Goal: Transaction & Acquisition: Purchase product/service

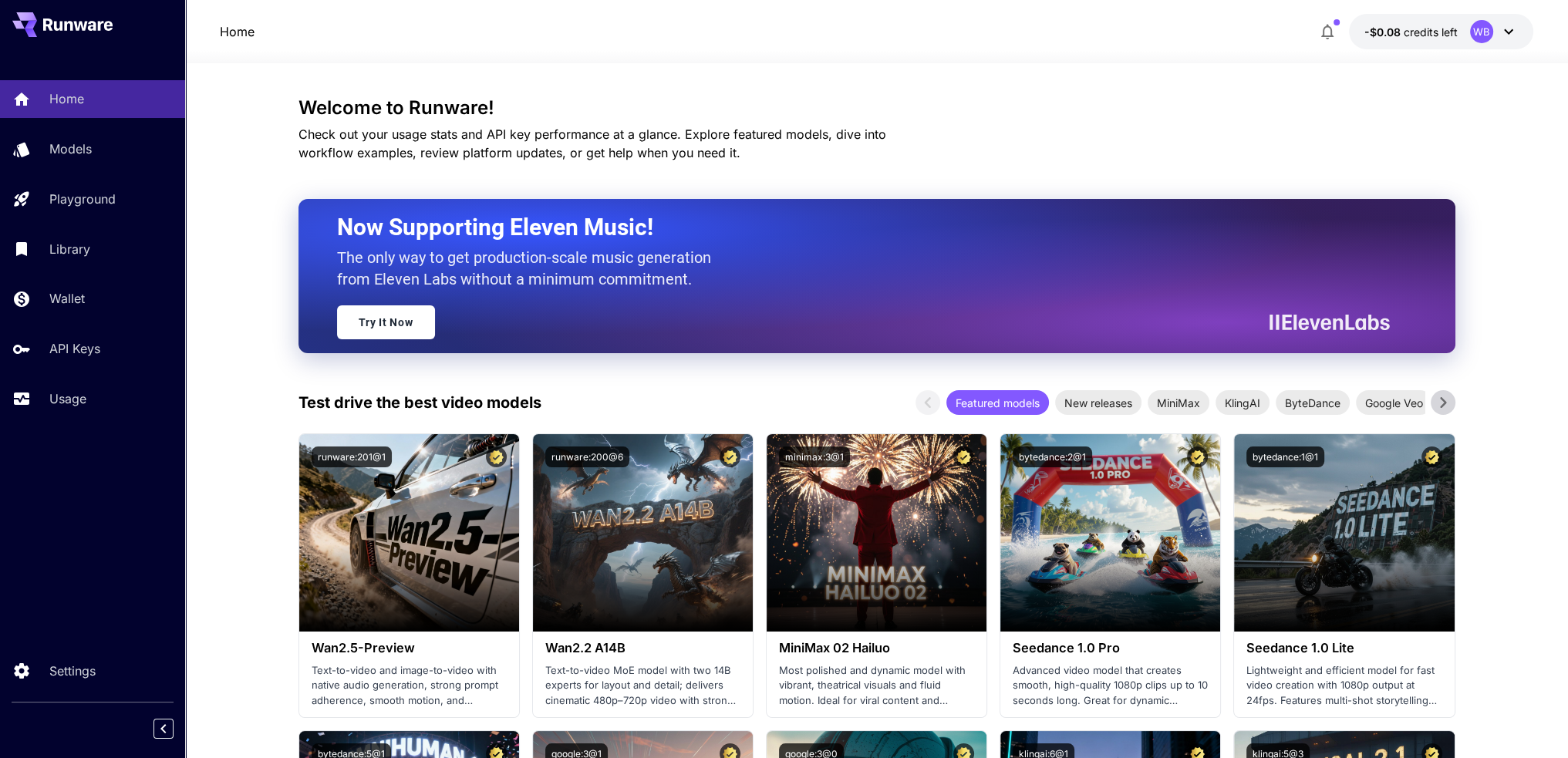
click at [1455, 37] on span "credits left" at bounding box center [1430, 32] width 54 height 13
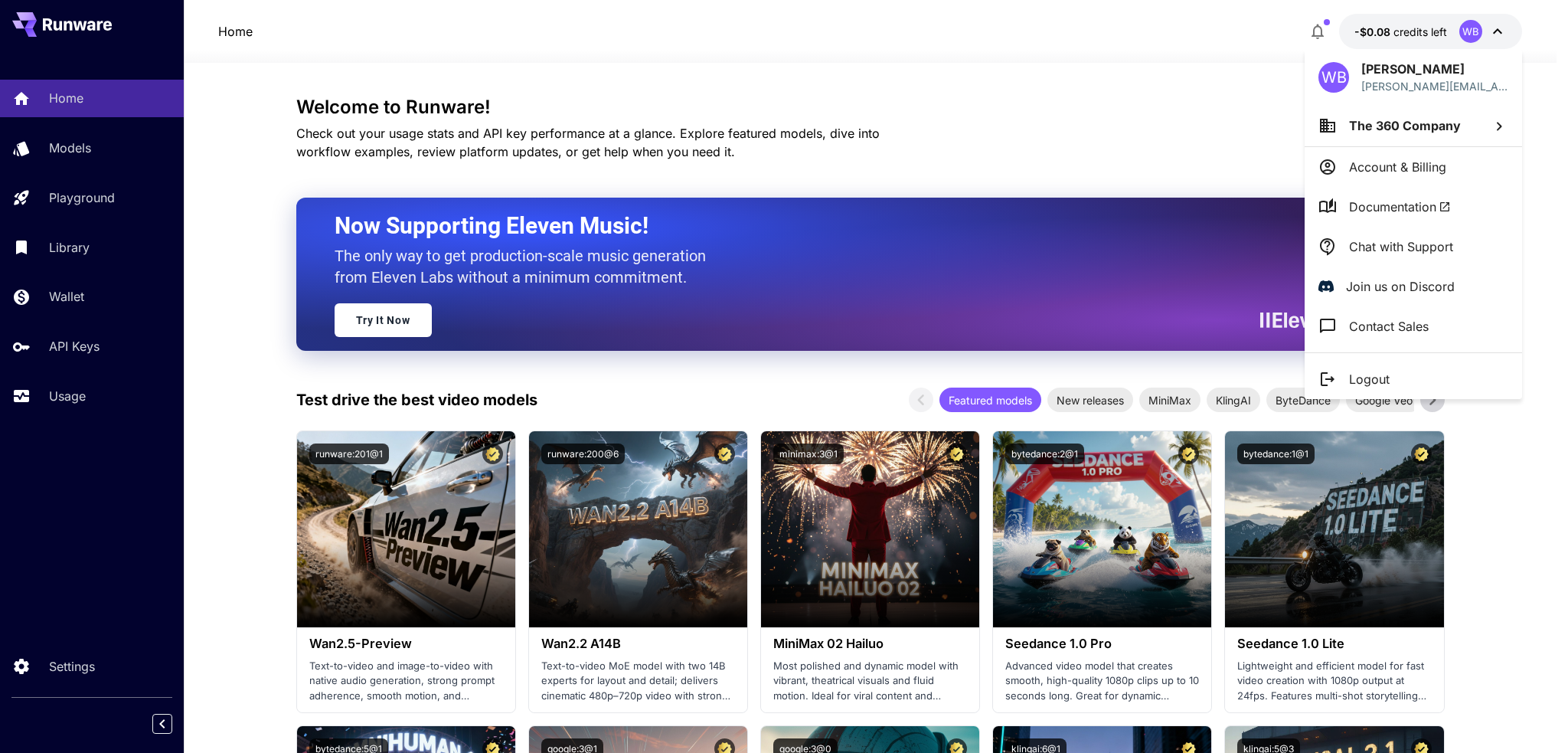
click at [1390, 159] on p "Account & Billing" at bounding box center [1398, 167] width 97 height 19
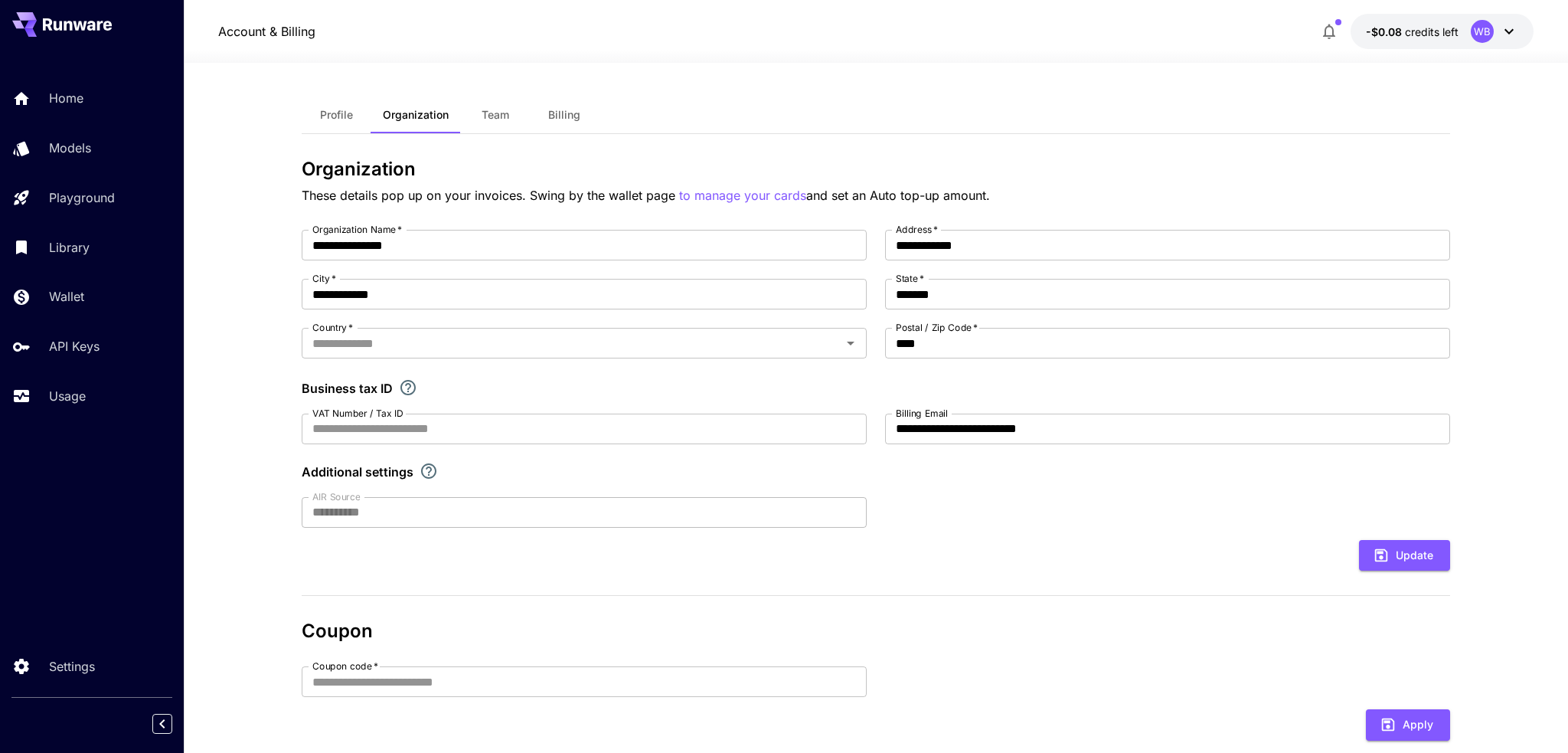
type input "**********"
click at [579, 122] on button "Billing" at bounding box center [558, 115] width 69 height 37
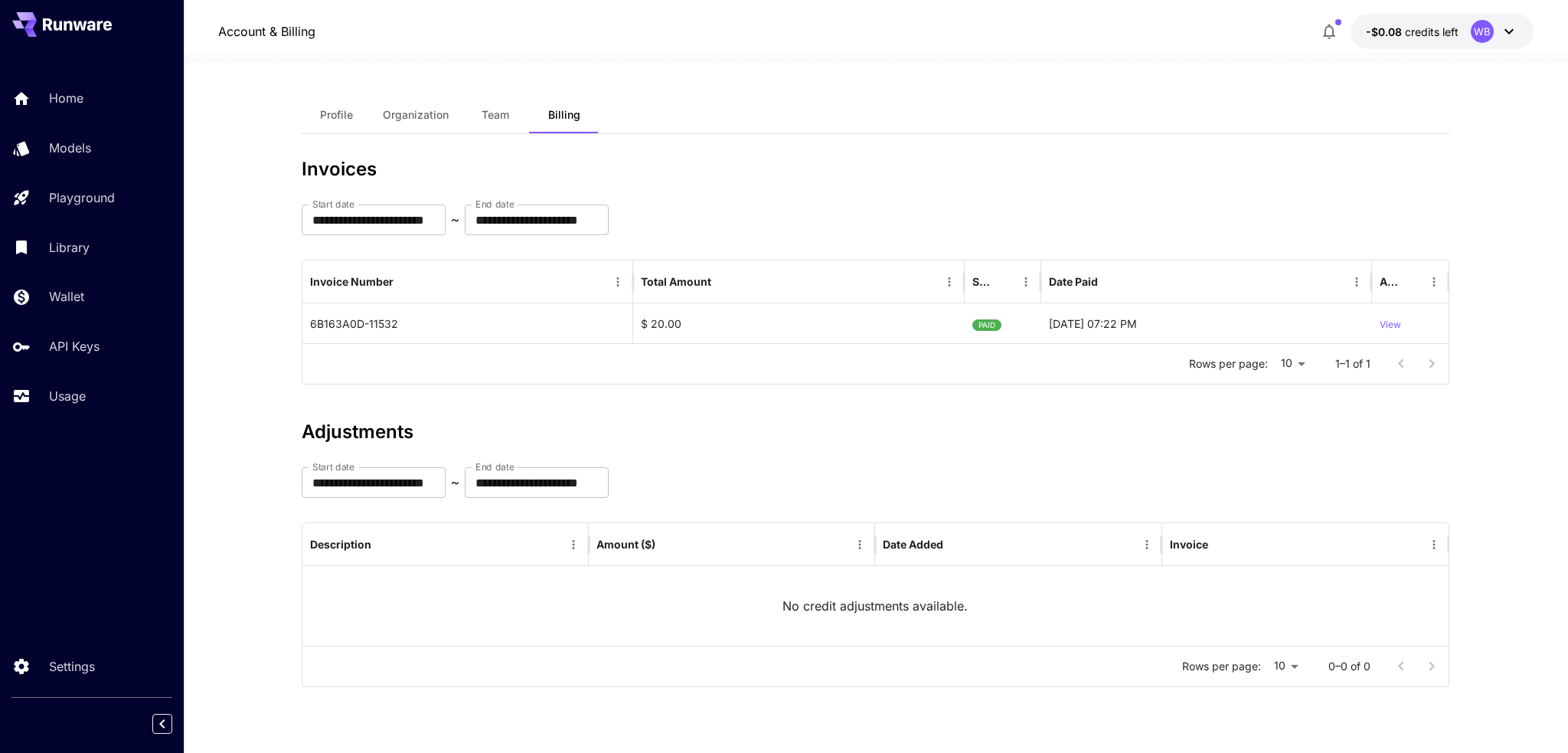
click at [1446, 15] on button "-$0.08 credits left WB" at bounding box center [1442, 32] width 183 height 36
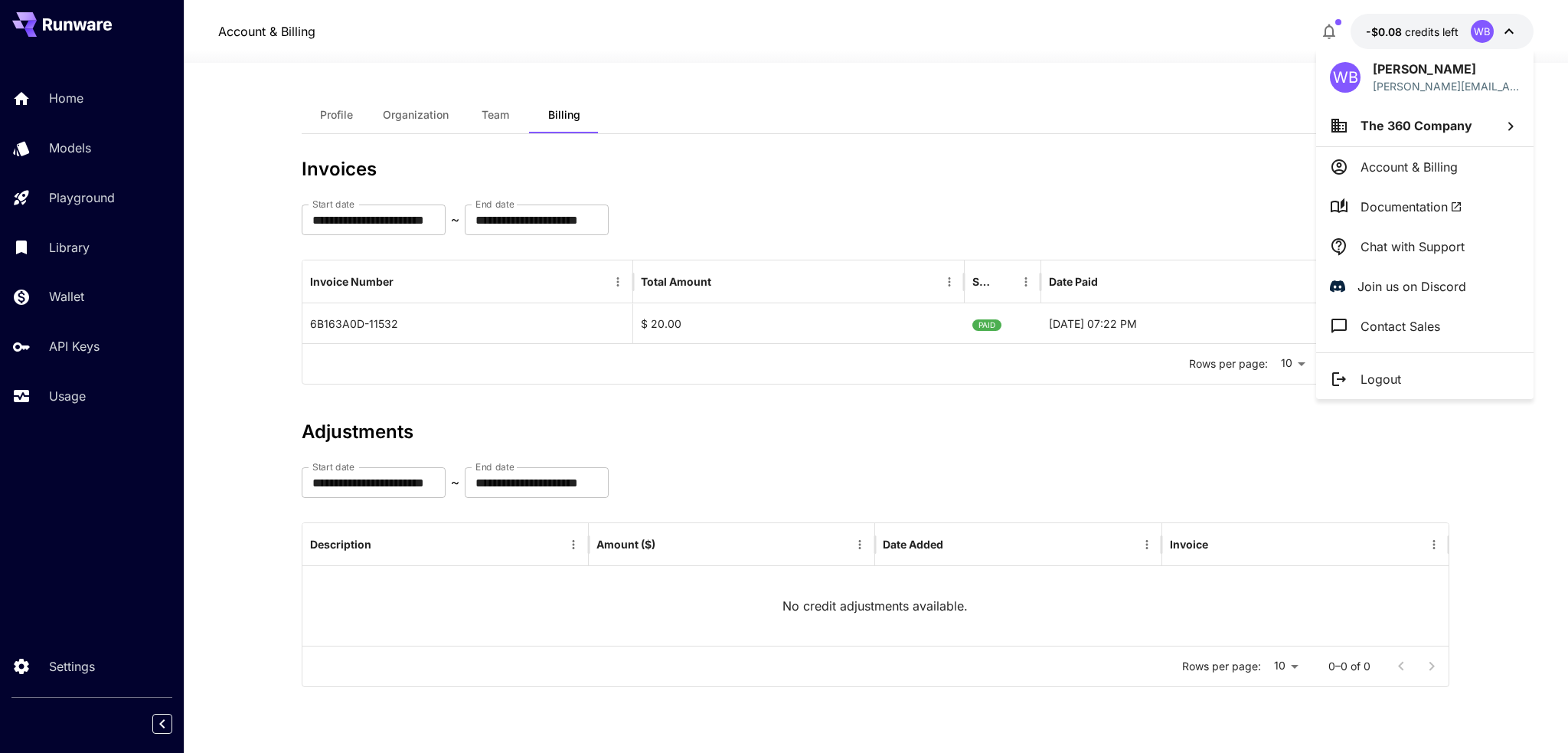
click at [1151, 189] on div at bounding box center [784, 376] width 1568 height 753
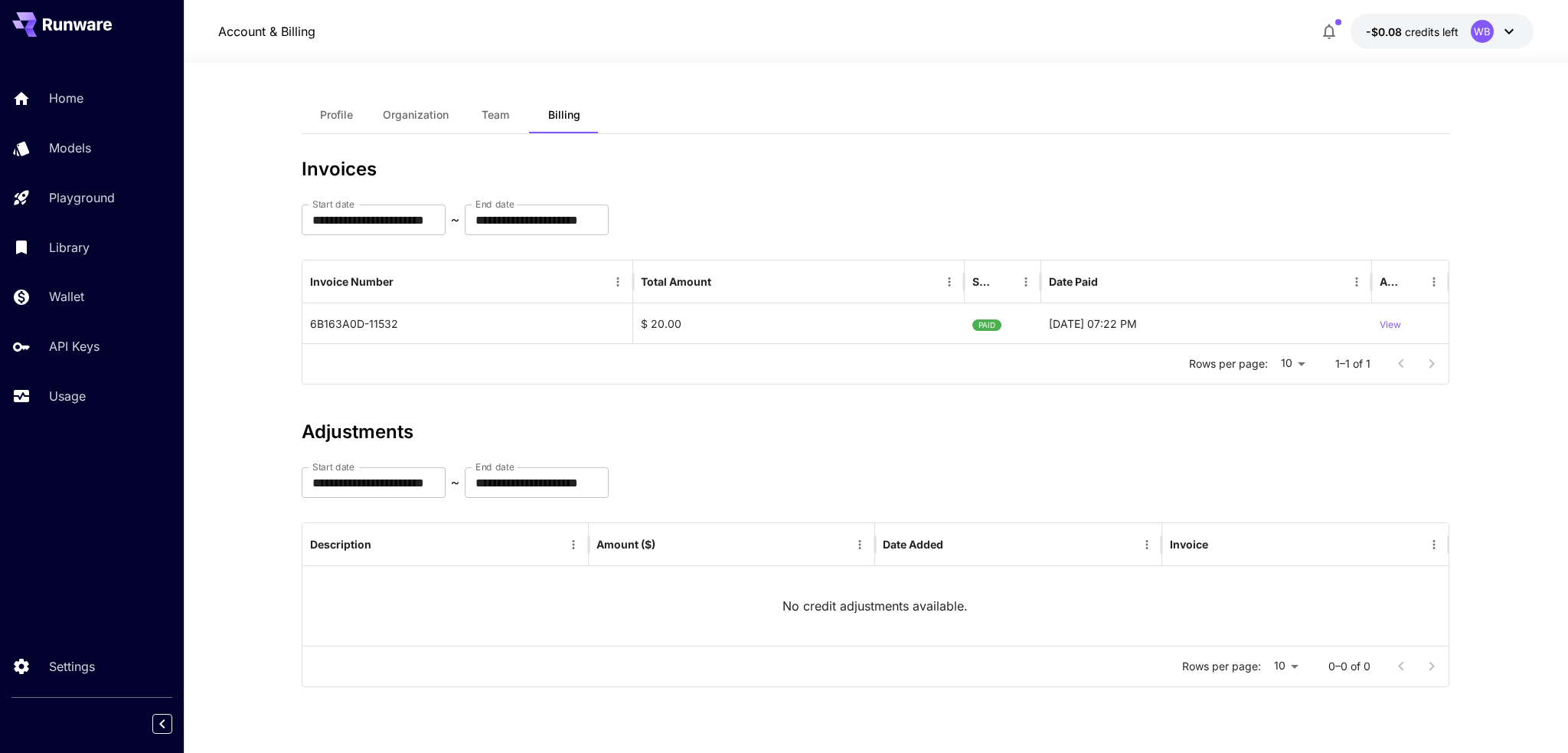
click at [266, 36] on p "Account & Billing" at bounding box center [267, 32] width 97 height 19
click at [77, 667] on p "Settings" at bounding box center [75, 667] width 46 height 19
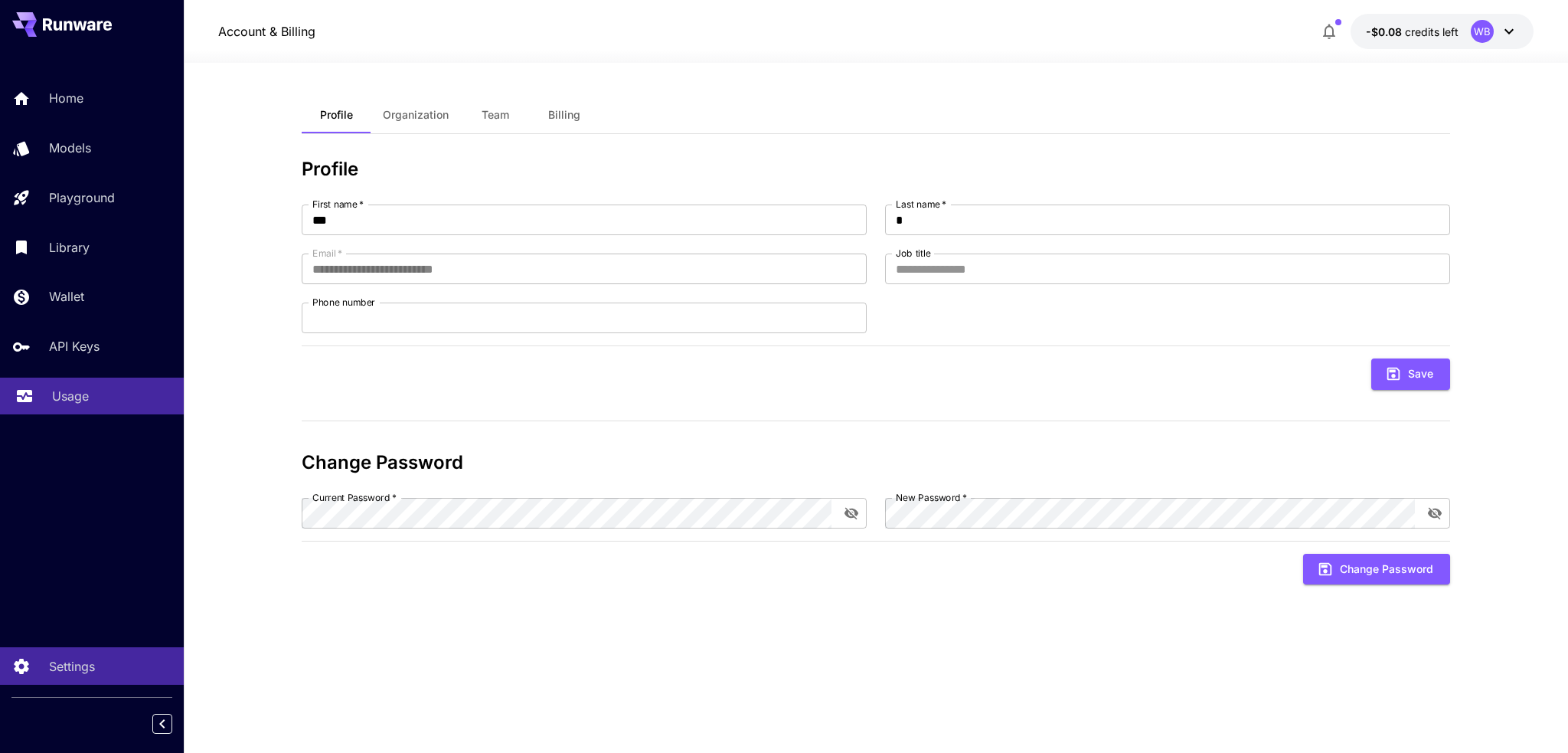
click at [76, 403] on p "Usage" at bounding box center [70, 396] width 37 height 19
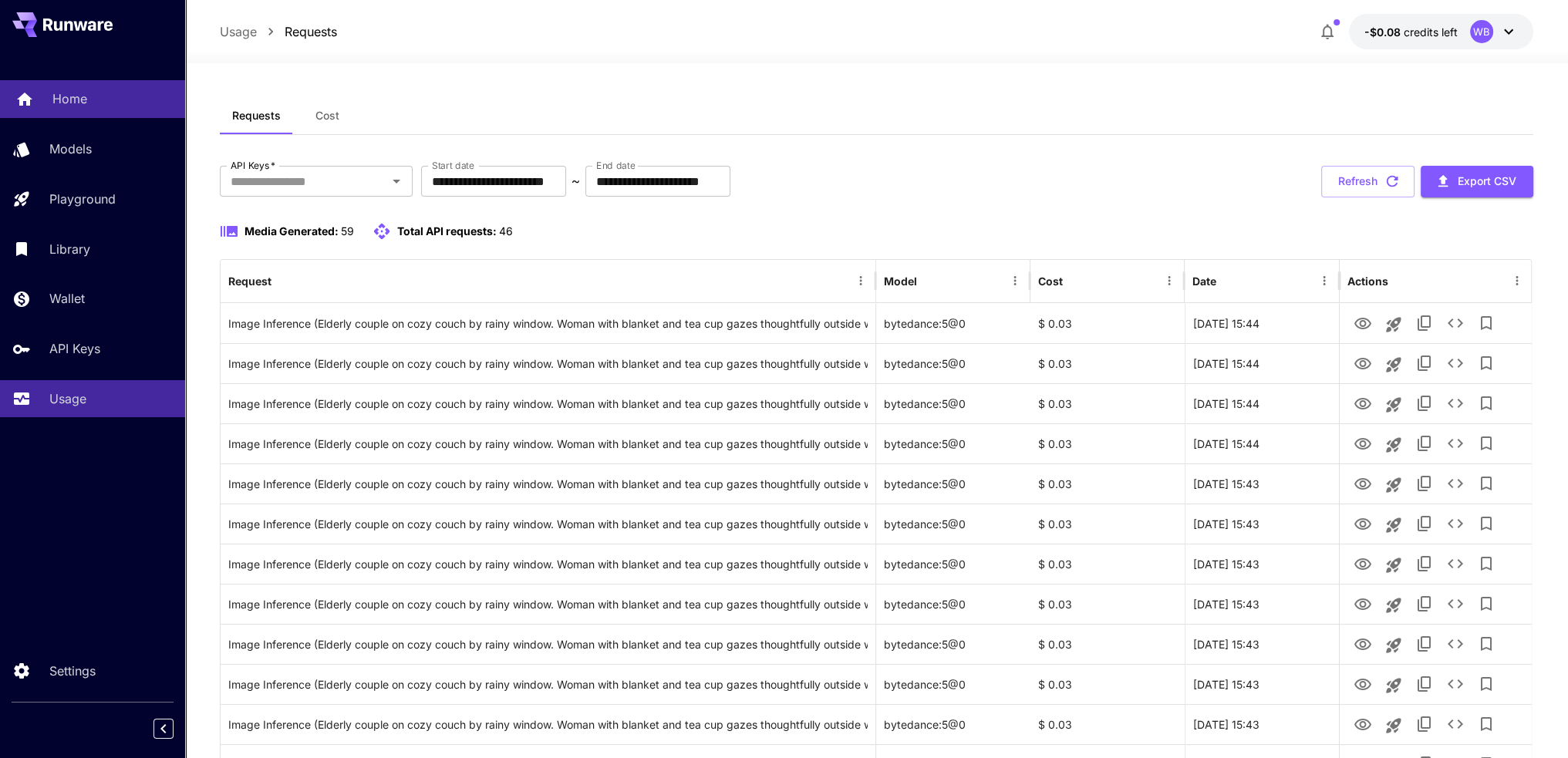
click at [77, 96] on p "Home" at bounding box center [69, 99] width 35 height 19
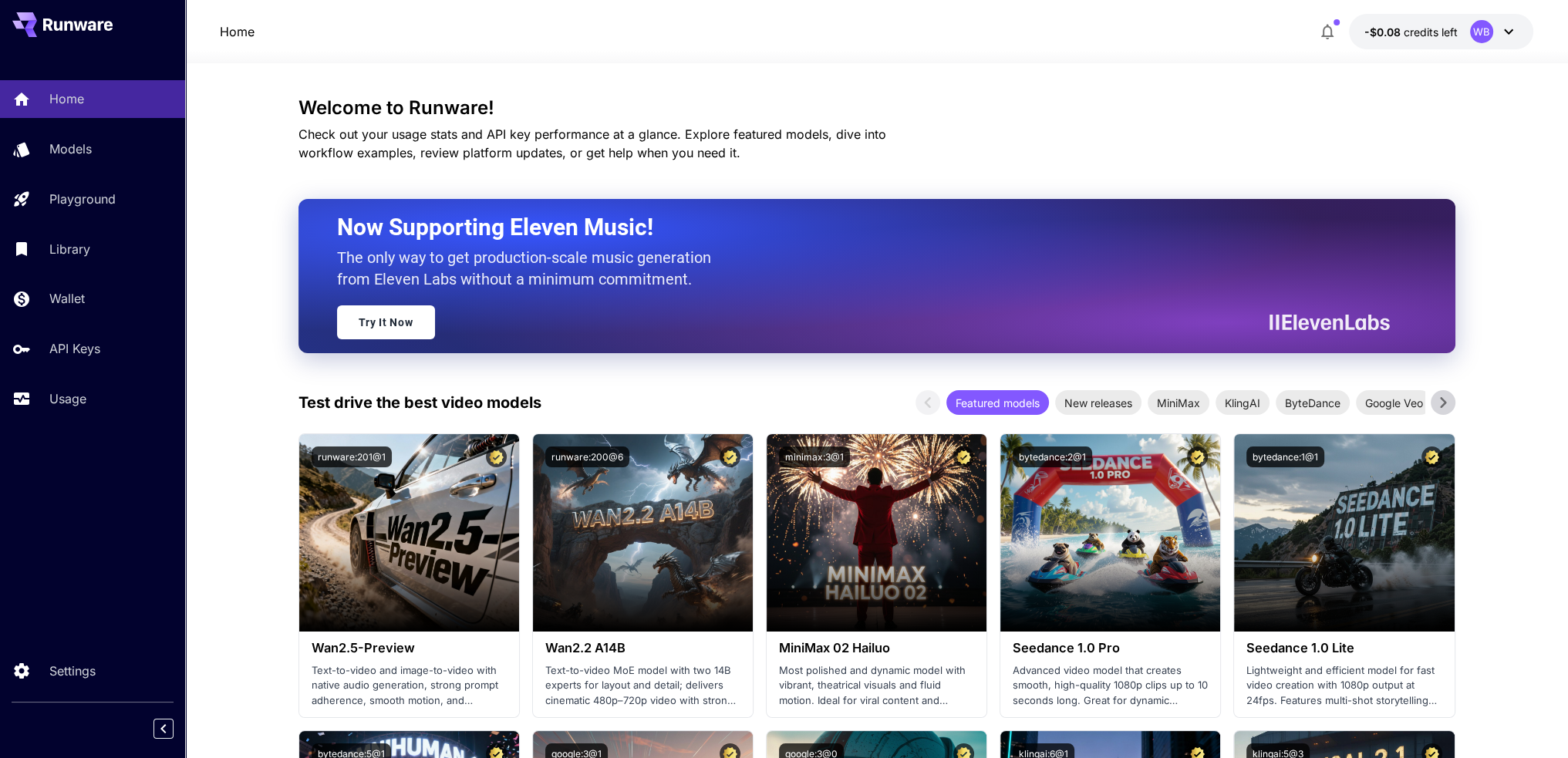
click at [1307, 21] on div "Home -$0.08 credits left WB" at bounding box center [877, 32] width 1314 height 36
click at [1320, 24] on icon "button" at bounding box center [1328, 32] width 19 height 19
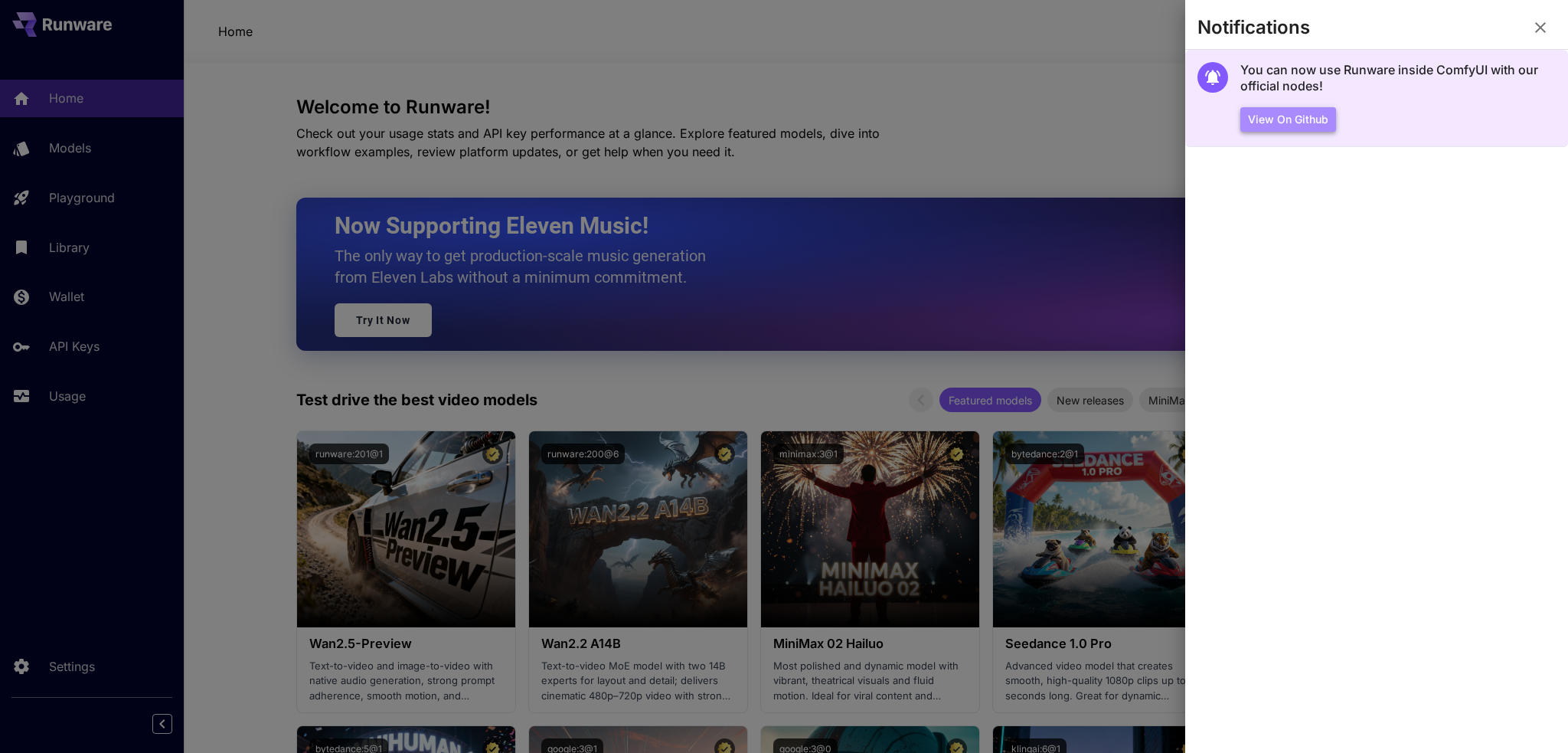
click at [1302, 124] on button "View on Github" at bounding box center [1289, 120] width 96 height 25
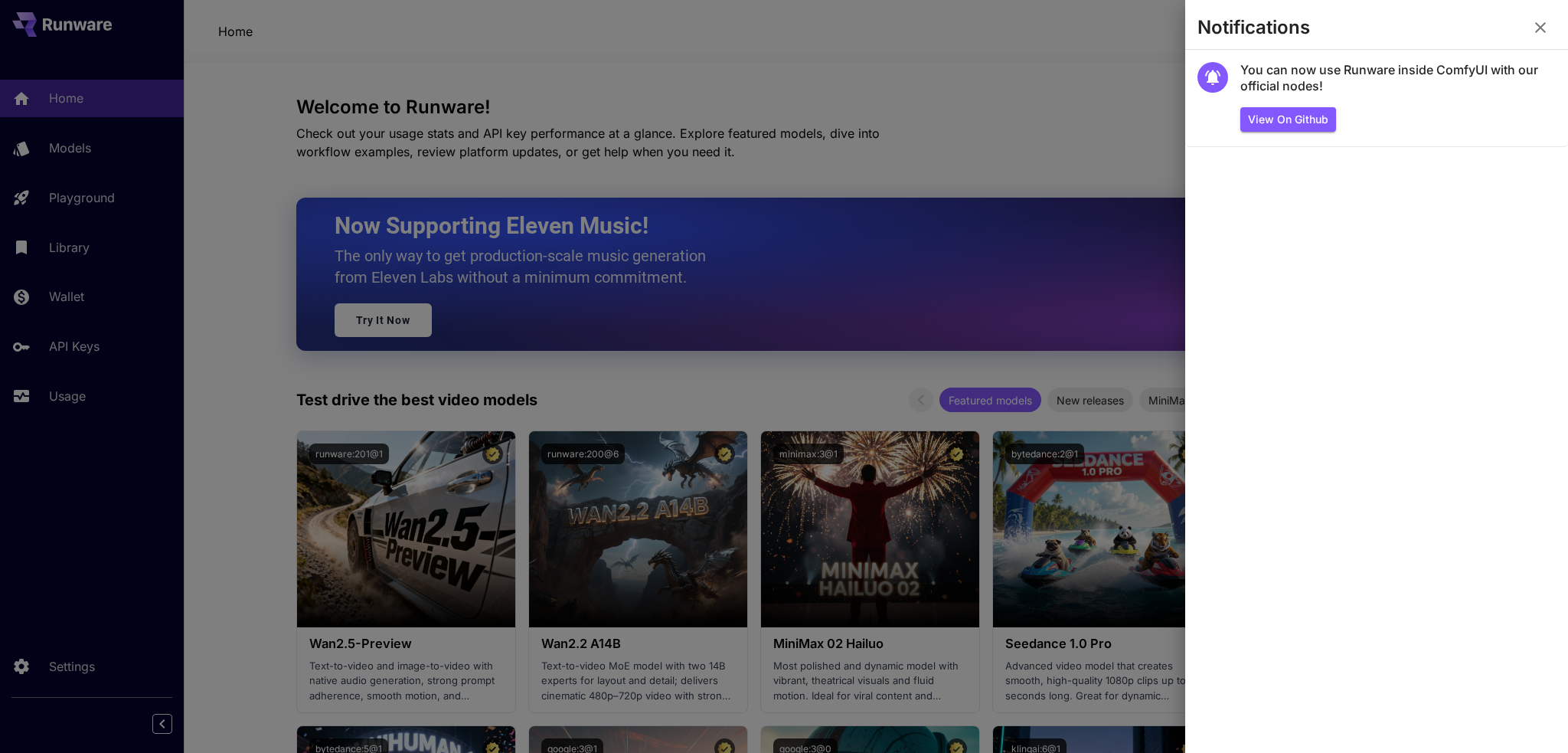
click at [1532, 25] on icon "button" at bounding box center [1541, 28] width 19 height 19
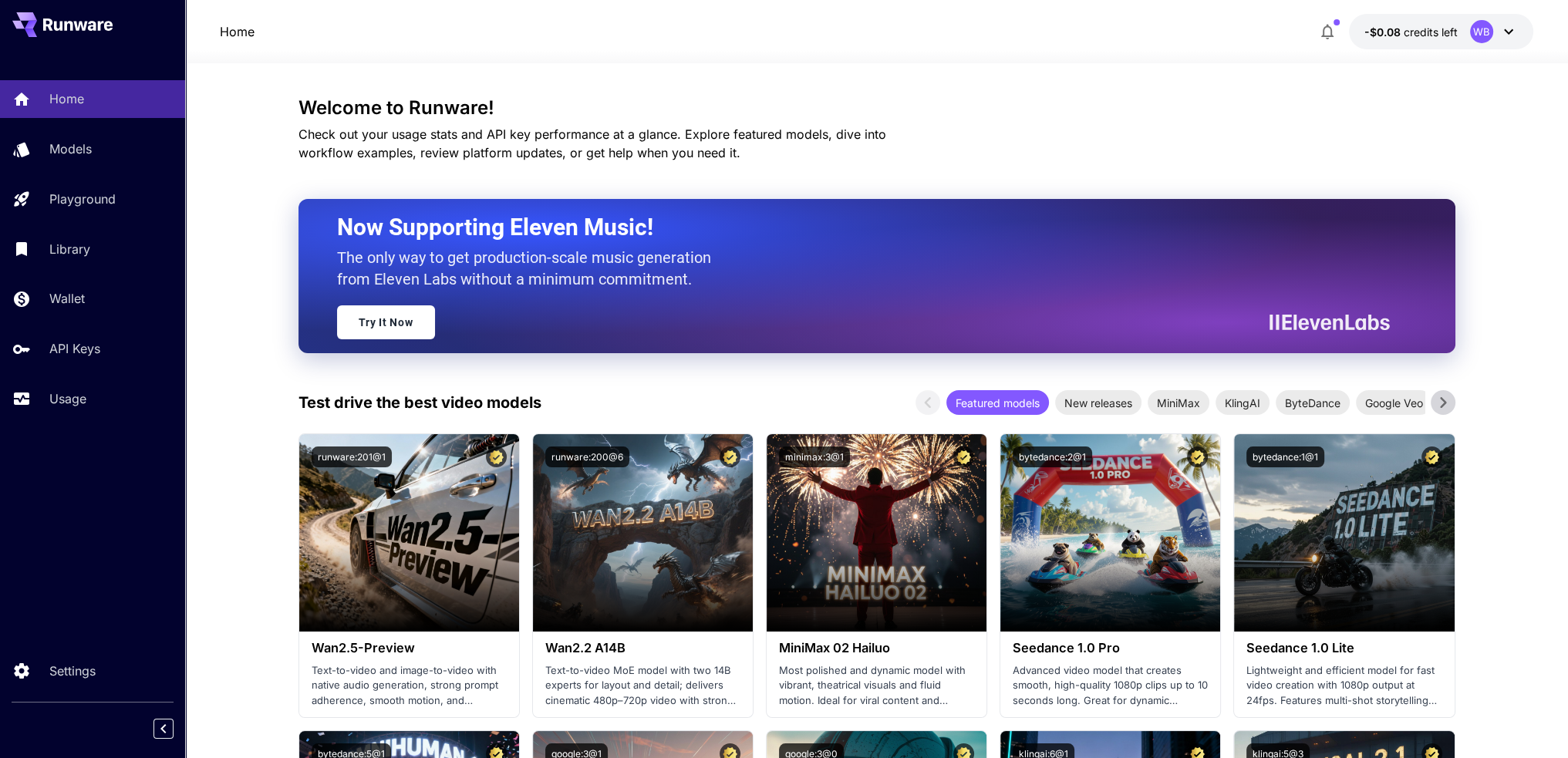
click at [1503, 39] on icon at bounding box center [1509, 32] width 19 height 19
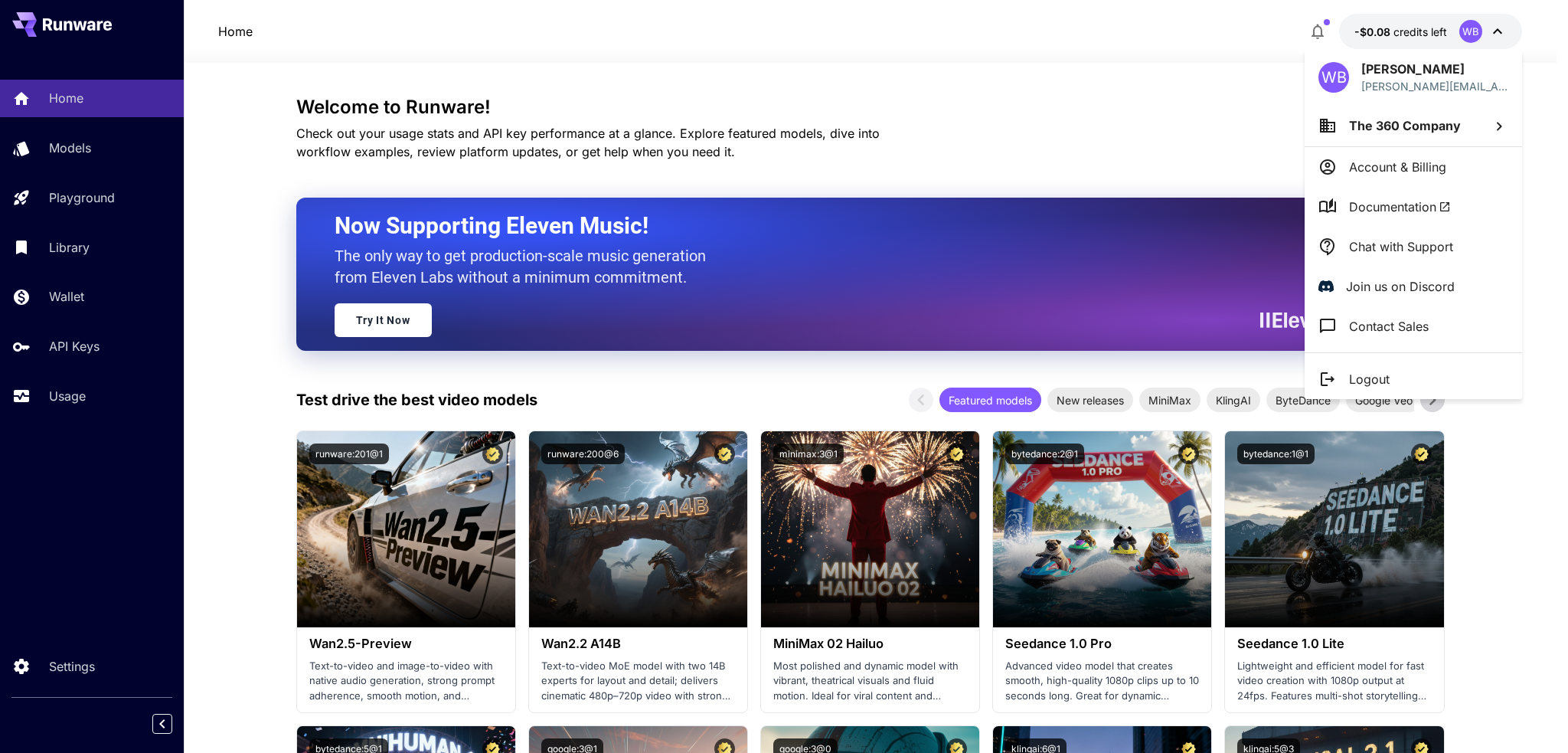
click at [1431, 131] on span "The 360 Company" at bounding box center [1405, 126] width 112 height 15
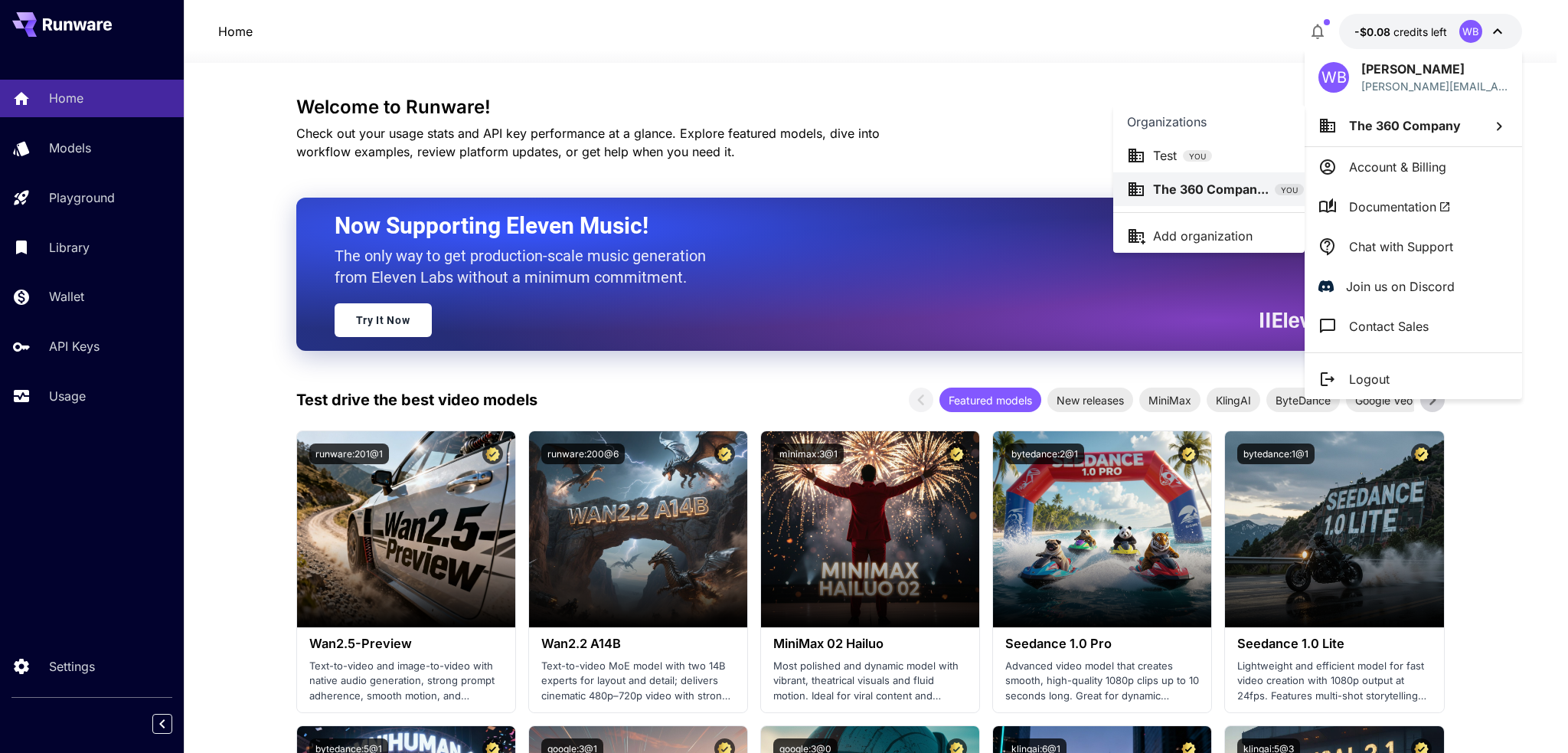
click at [1431, 131] on div at bounding box center [784, 376] width 1568 height 753
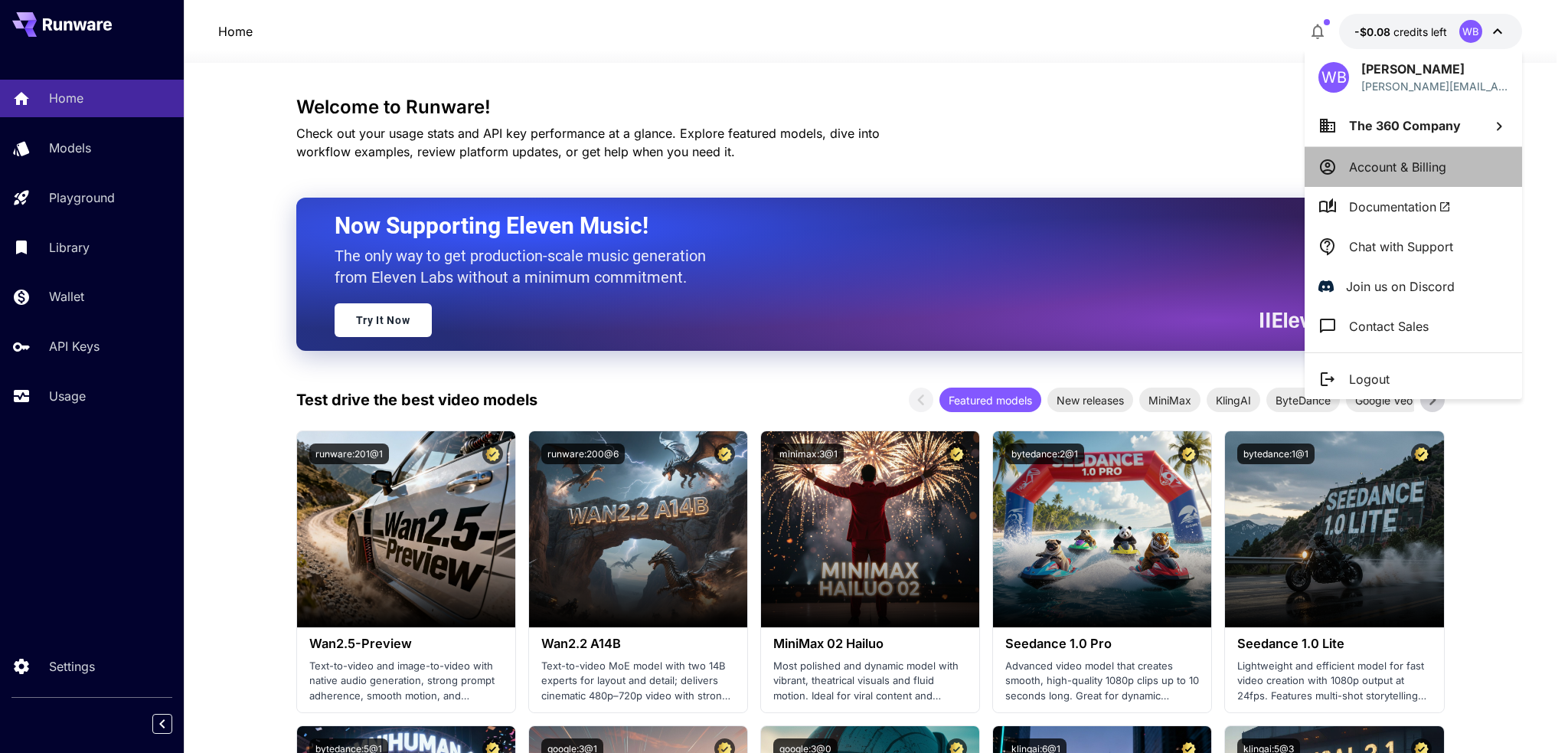
click at [1412, 165] on p "Account & Billing" at bounding box center [1398, 167] width 97 height 19
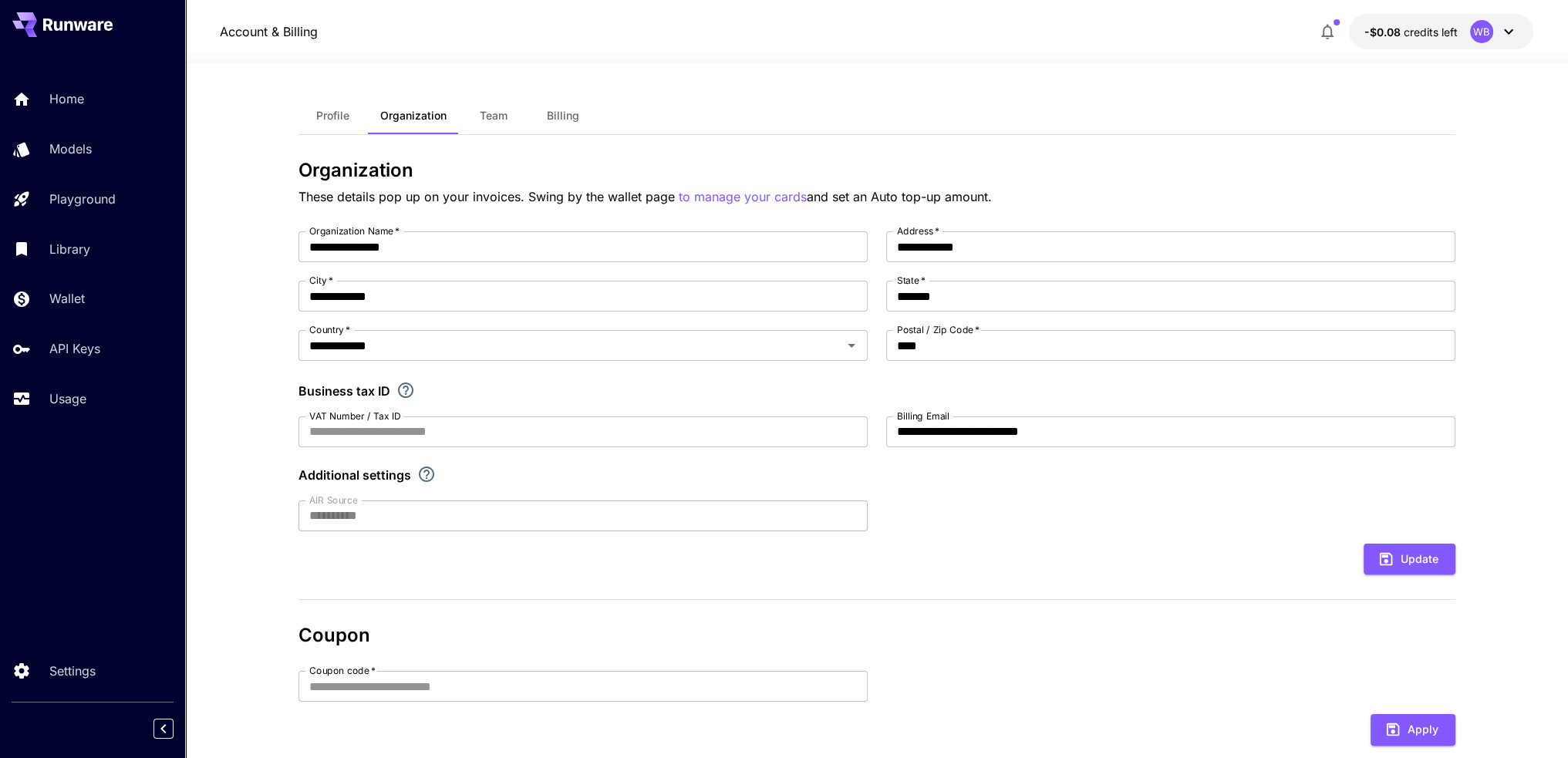
click at [1442, 117] on div "Profile Organization Team Billing" at bounding box center [877, 116] width 1157 height 38
click at [1468, 40] on button "-$0.08 credits left WB" at bounding box center [1441, 32] width 184 height 36
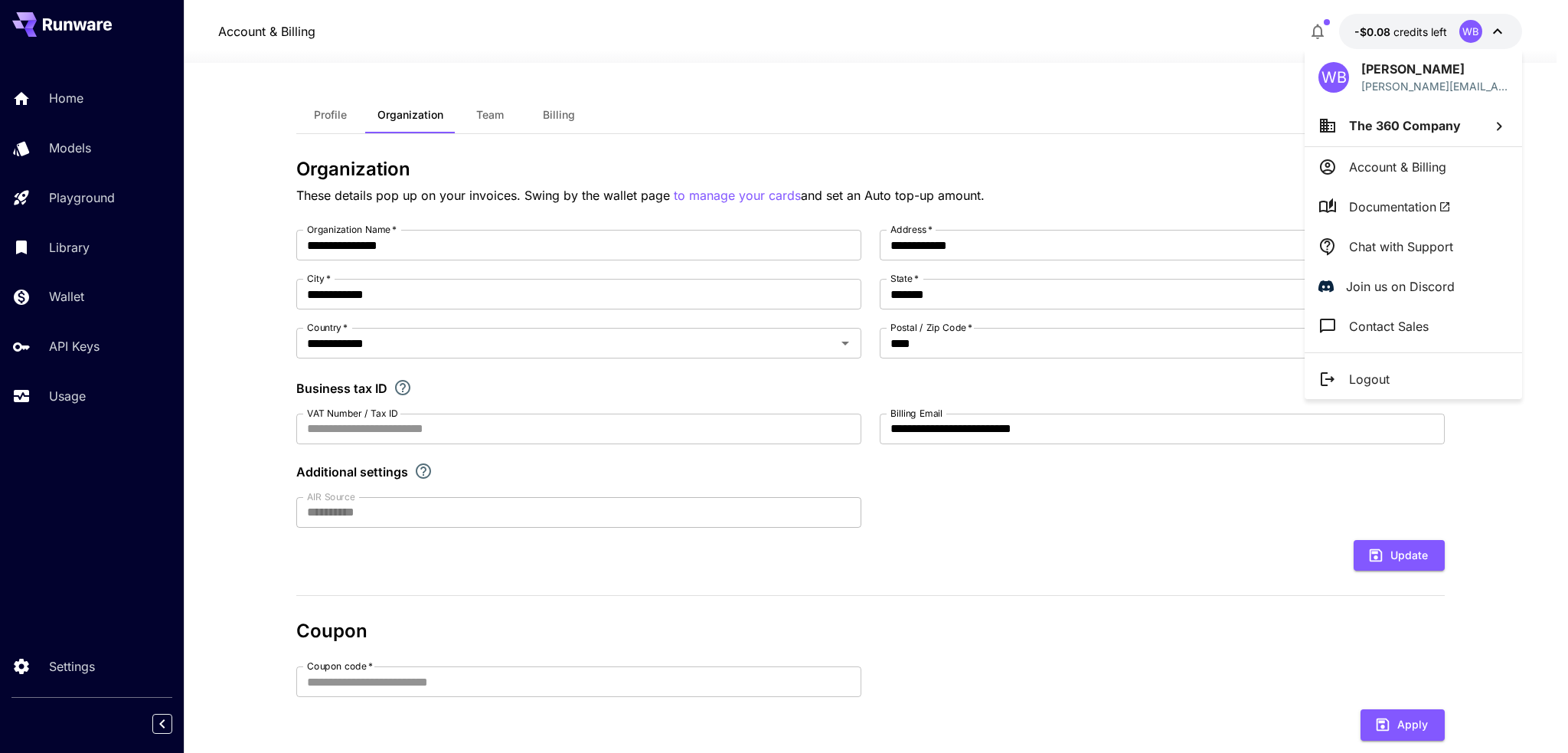
click at [58, 670] on div at bounding box center [784, 376] width 1568 height 753
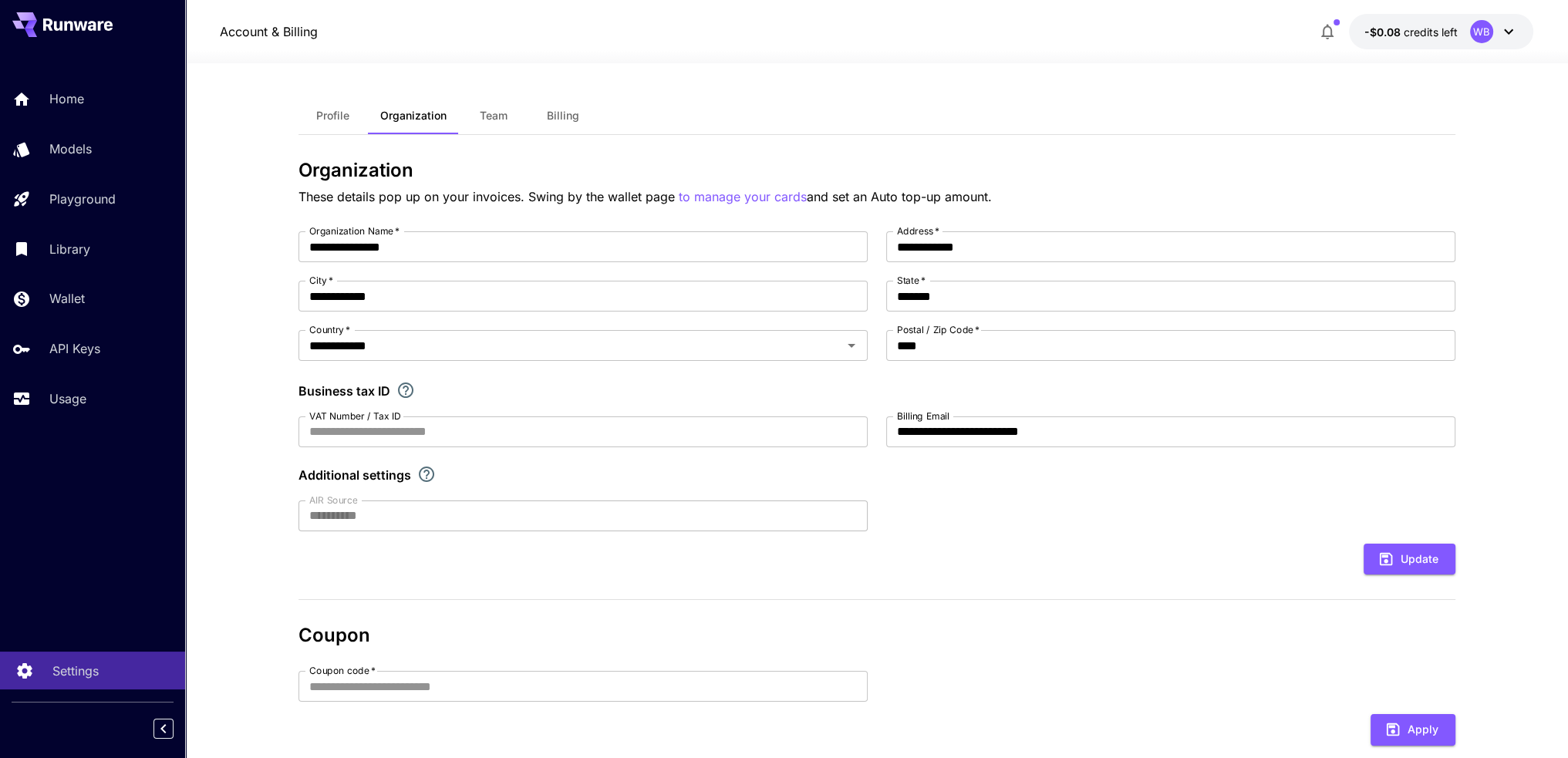
click at [64, 673] on p "Settings" at bounding box center [75, 671] width 47 height 19
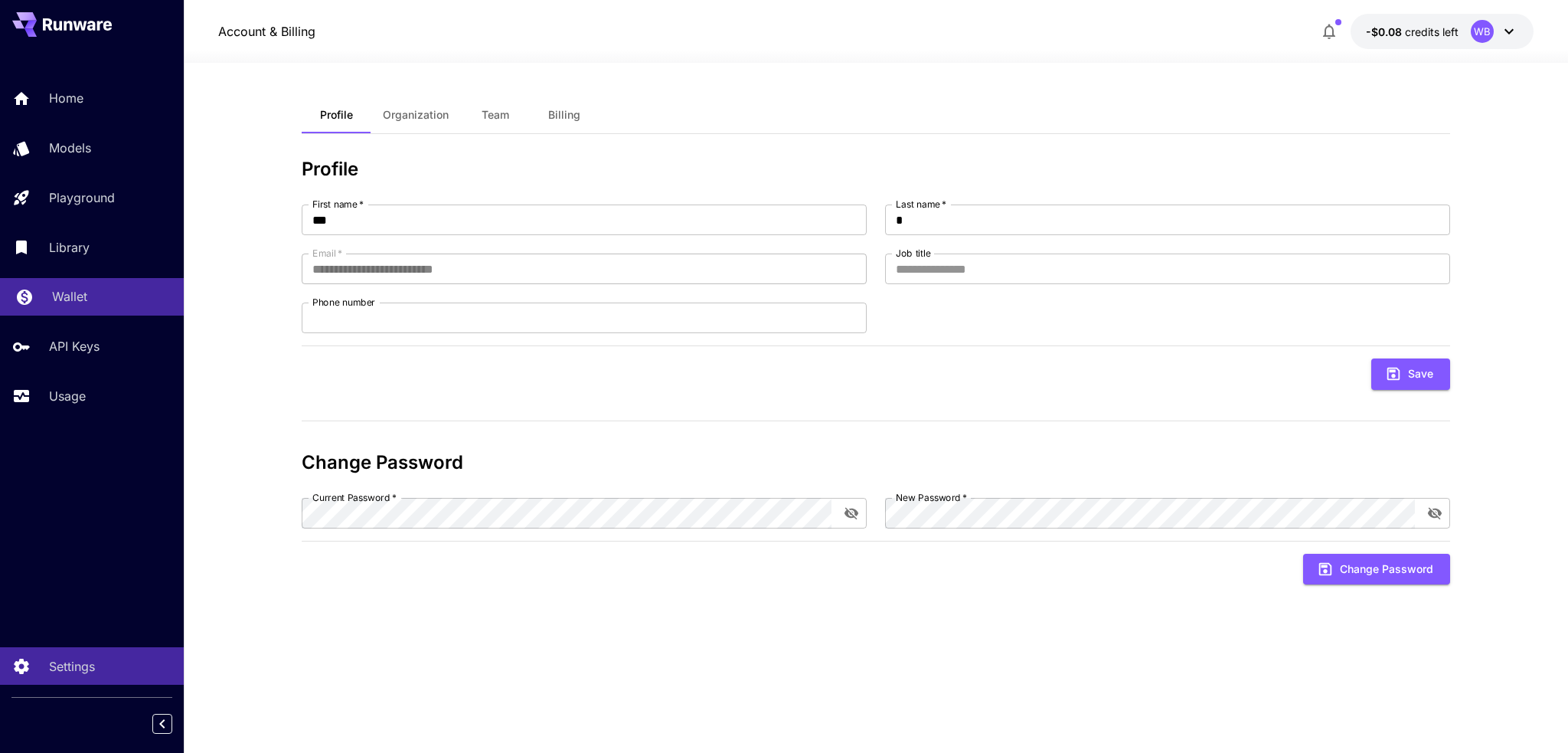
click at [75, 300] on p "Wallet" at bounding box center [69, 297] width 36 height 19
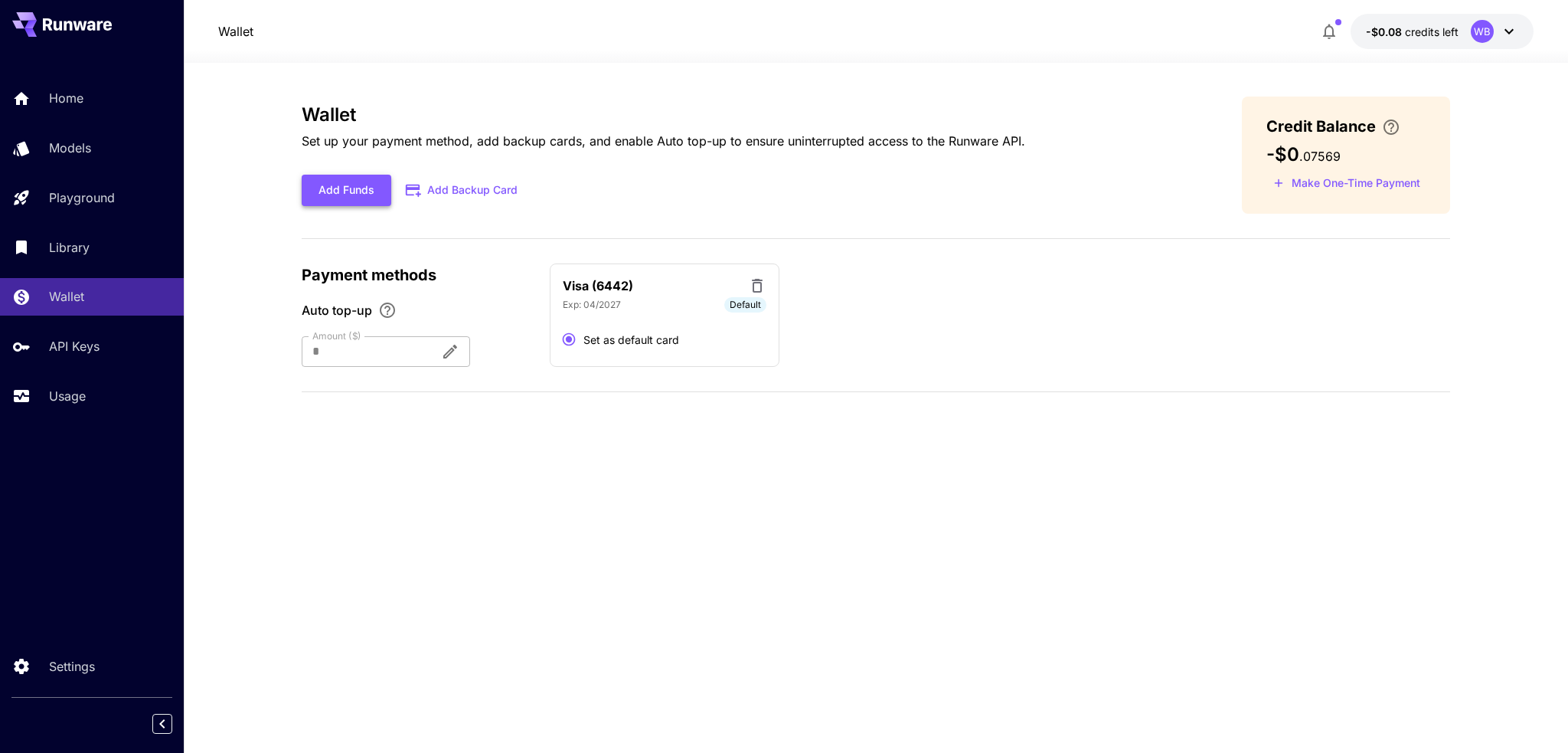
click at [327, 188] on button "Add Funds" at bounding box center [347, 190] width 90 height 32
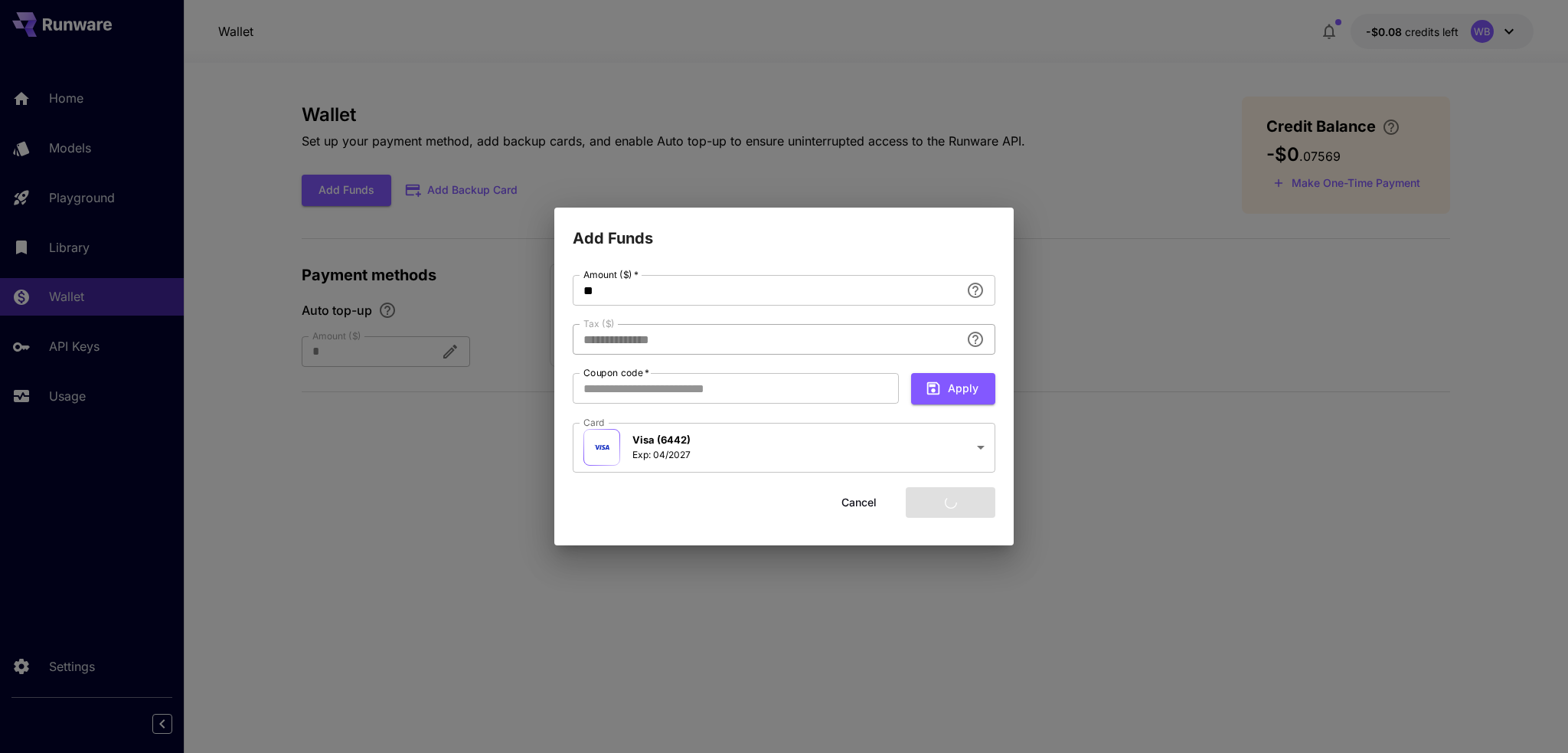
type input "****"
click at [963, 506] on button "Add funds" at bounding box center [950, 503] width 90 height 32
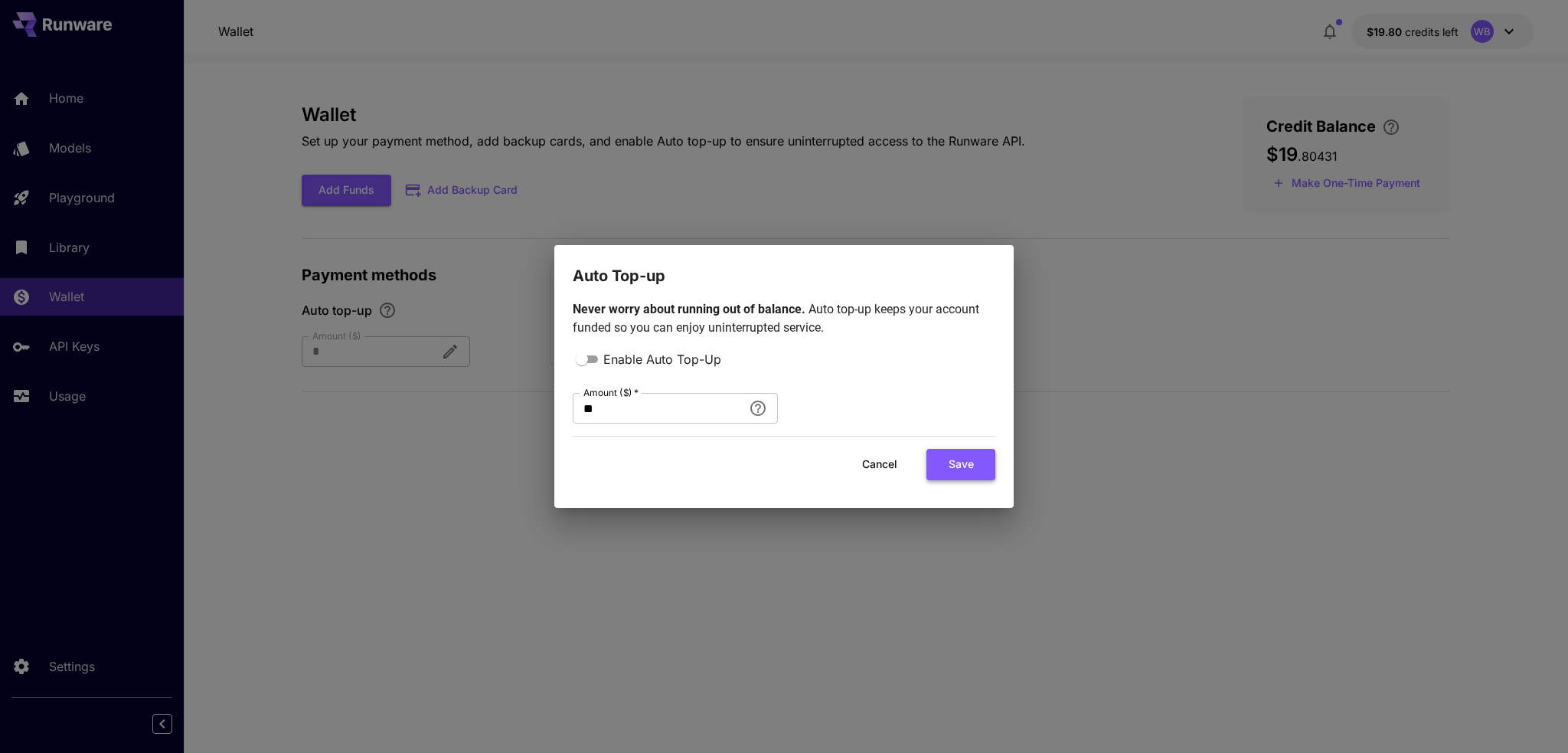
click at [954, 466] on button "Save" at bounding box center [960, 464] width 69 height 32
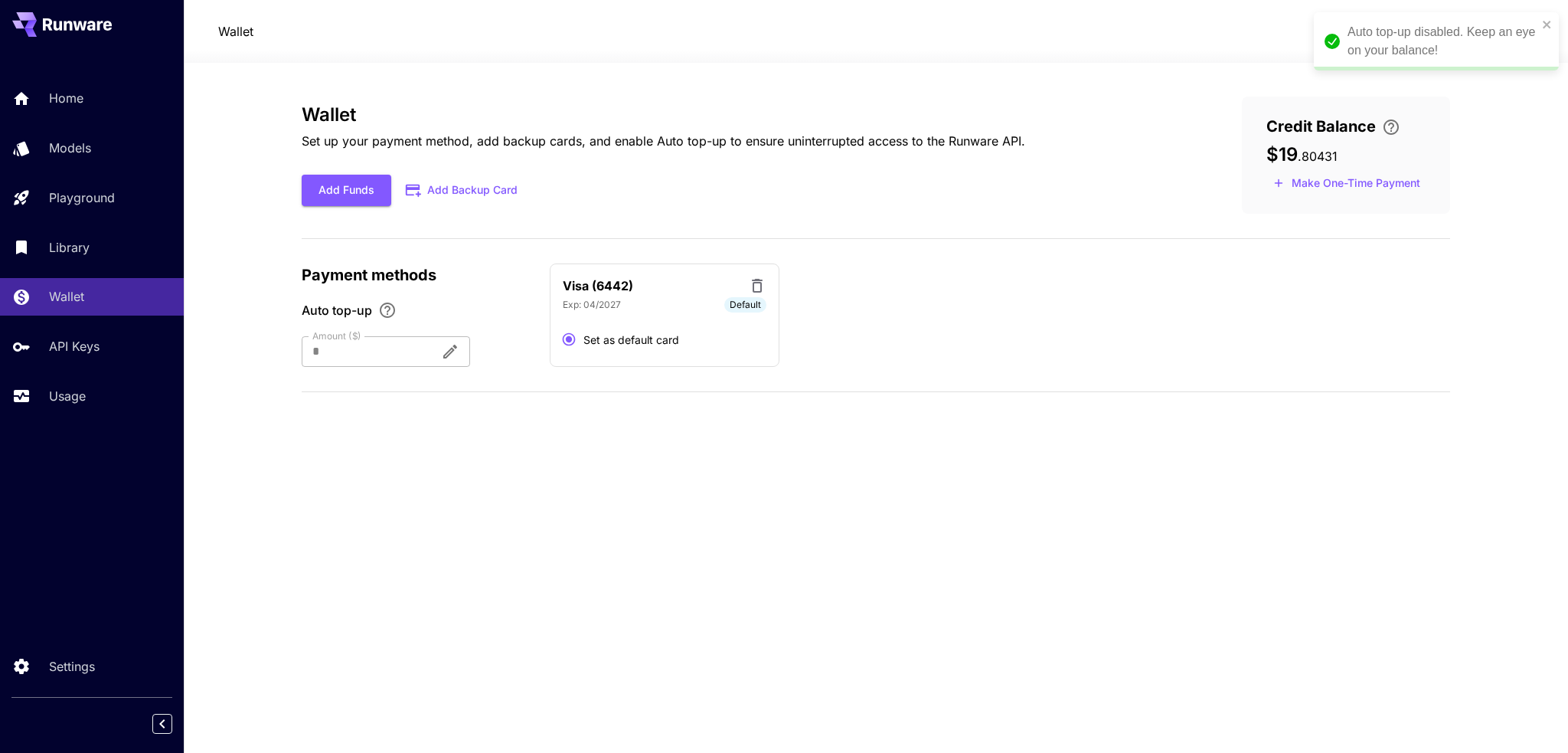
click at [1538, 27] on div "Auto top-up disabled. Keep an eye on your balance!" at bounding box center [1431, 42] width 222 height 46
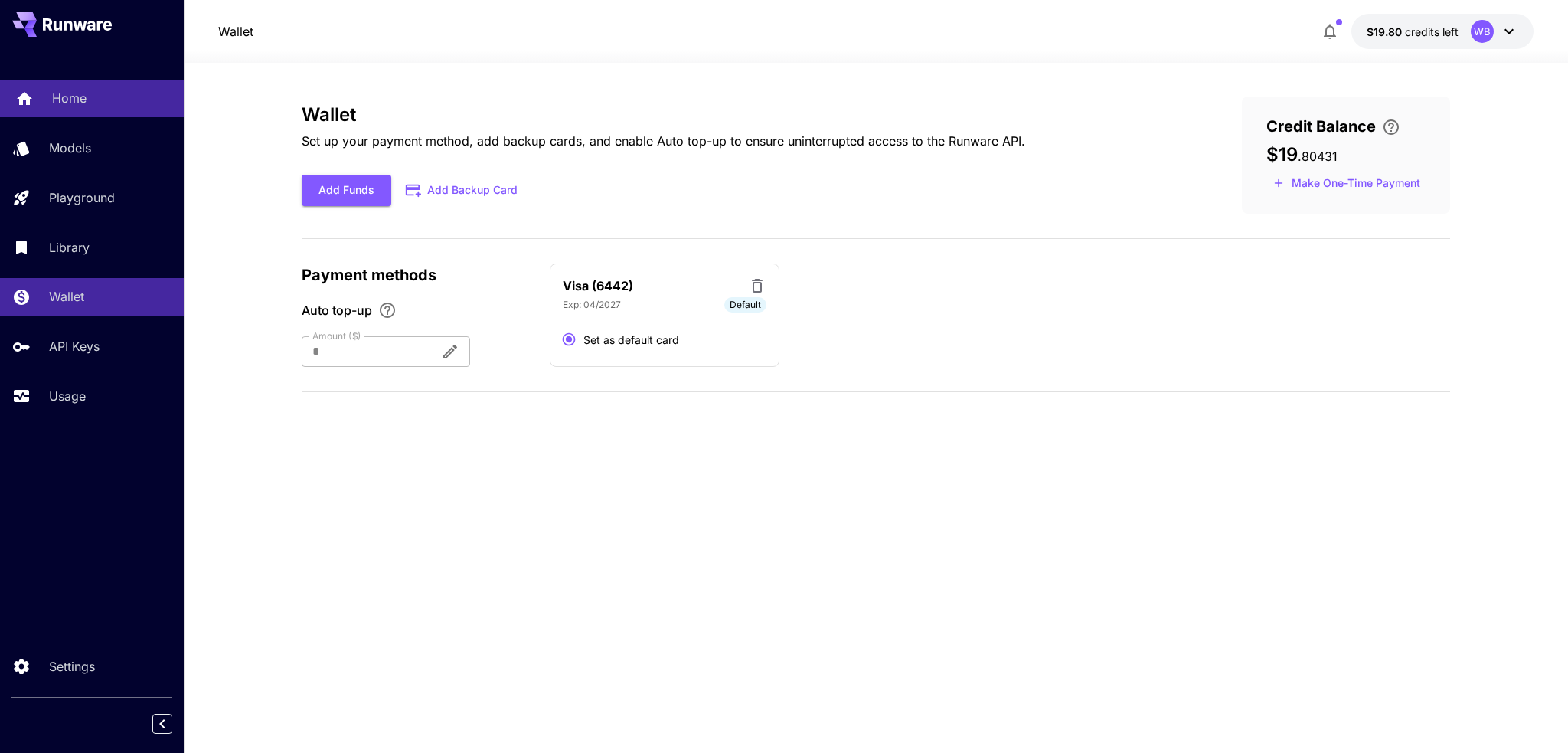
click at [77, 89] on p "Home" at bounding box center [69, 98] width 35 height 19
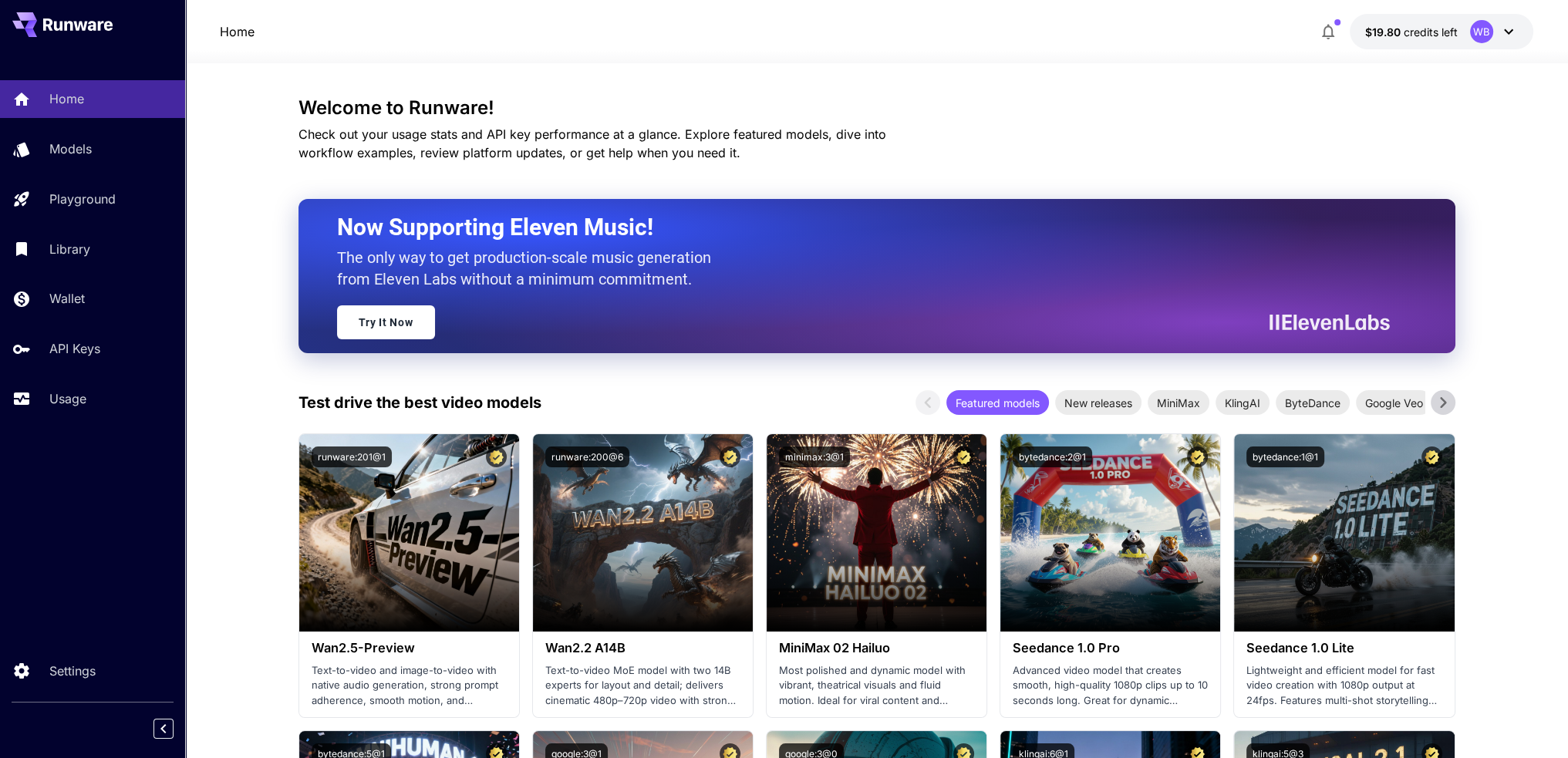
click at [404, 320] on link "Try It Now" at bounding box center [386, 323] width 98 height 34
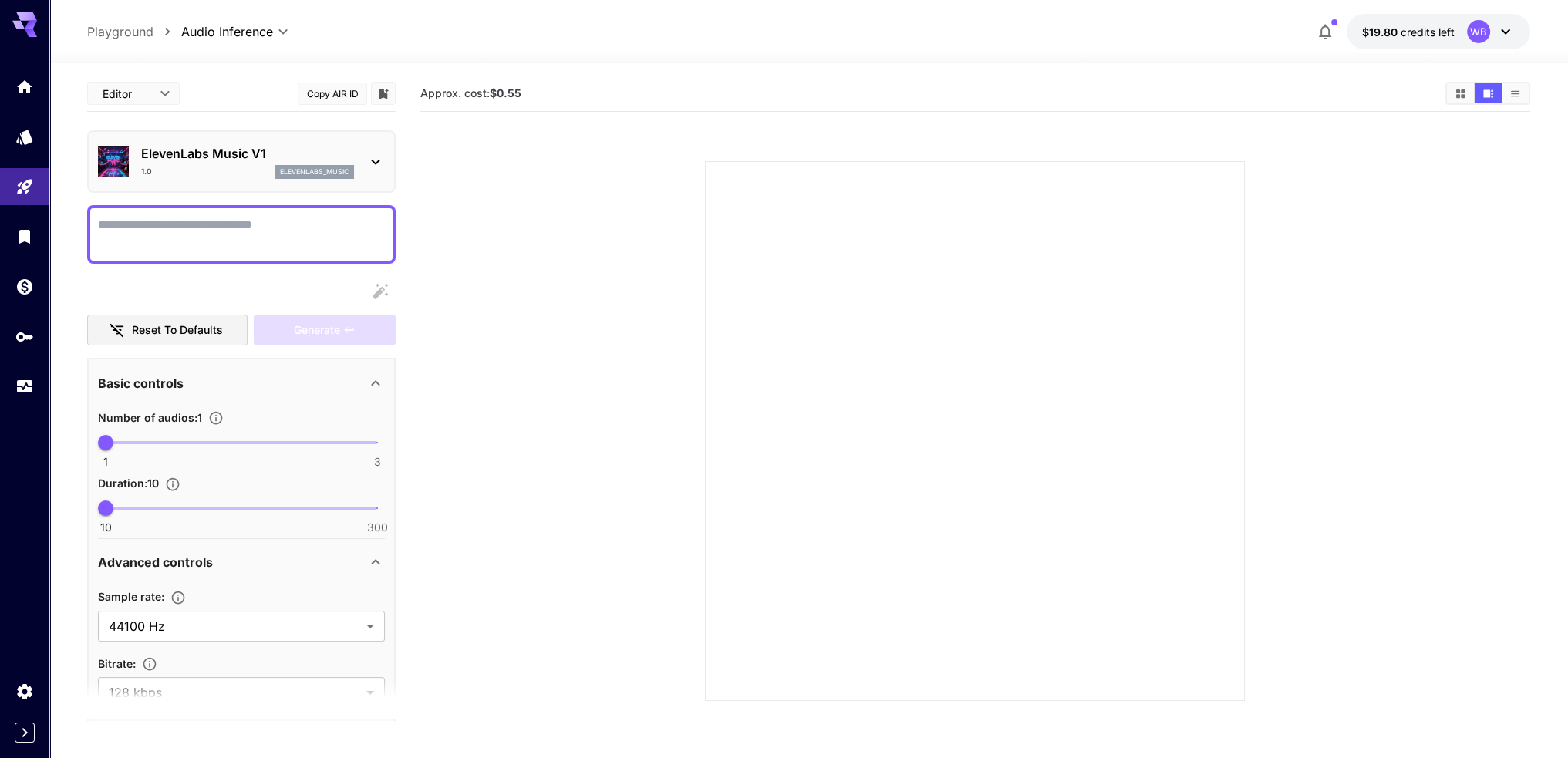
click at [205, 247] on textarea "Display cost in response" at bounding box center [241, 235] width 287 height 37
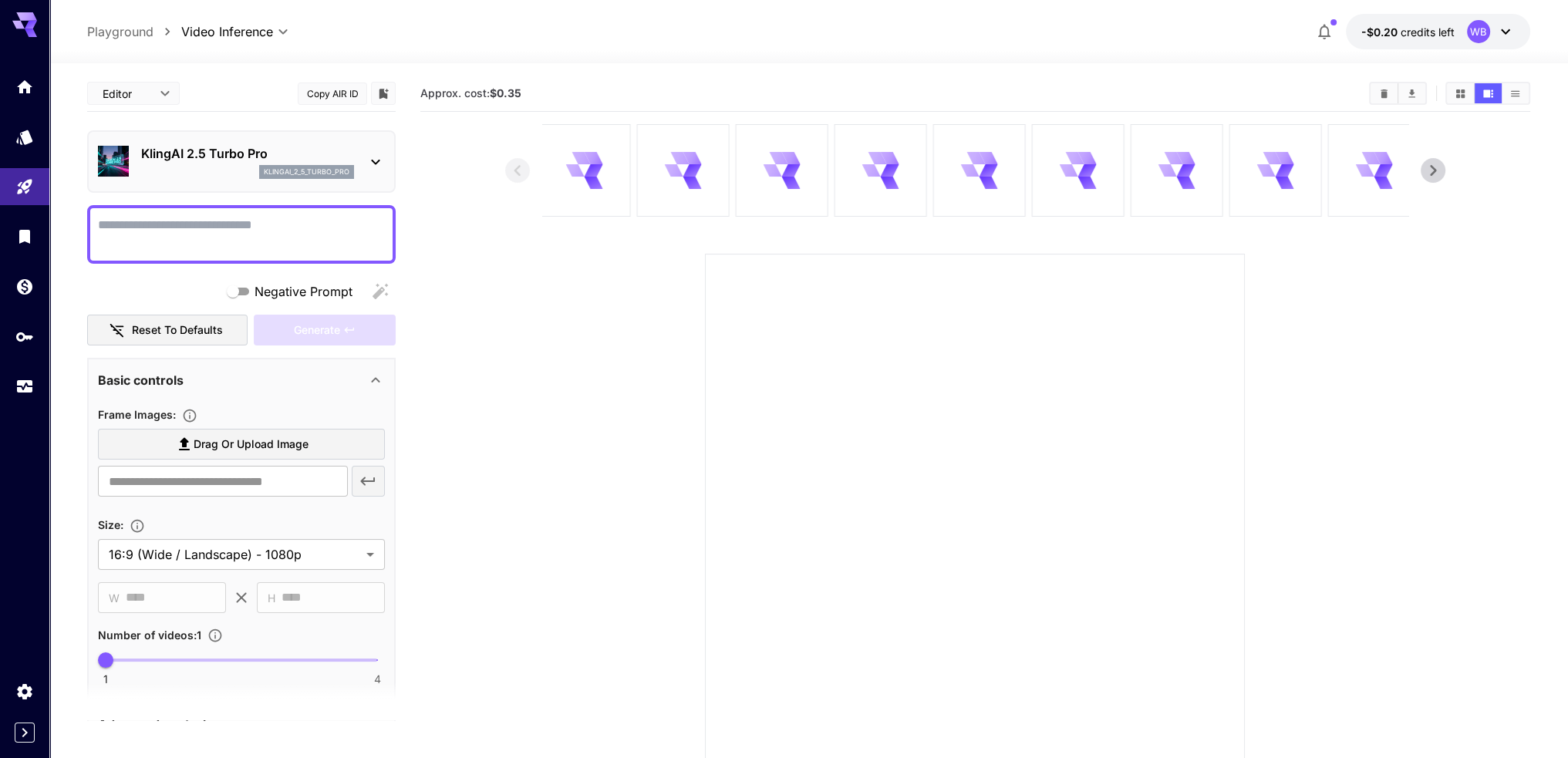
click at [182, 242] on textarea "Negative Prompt" at bounding box center [241, 235] width 287 height 37
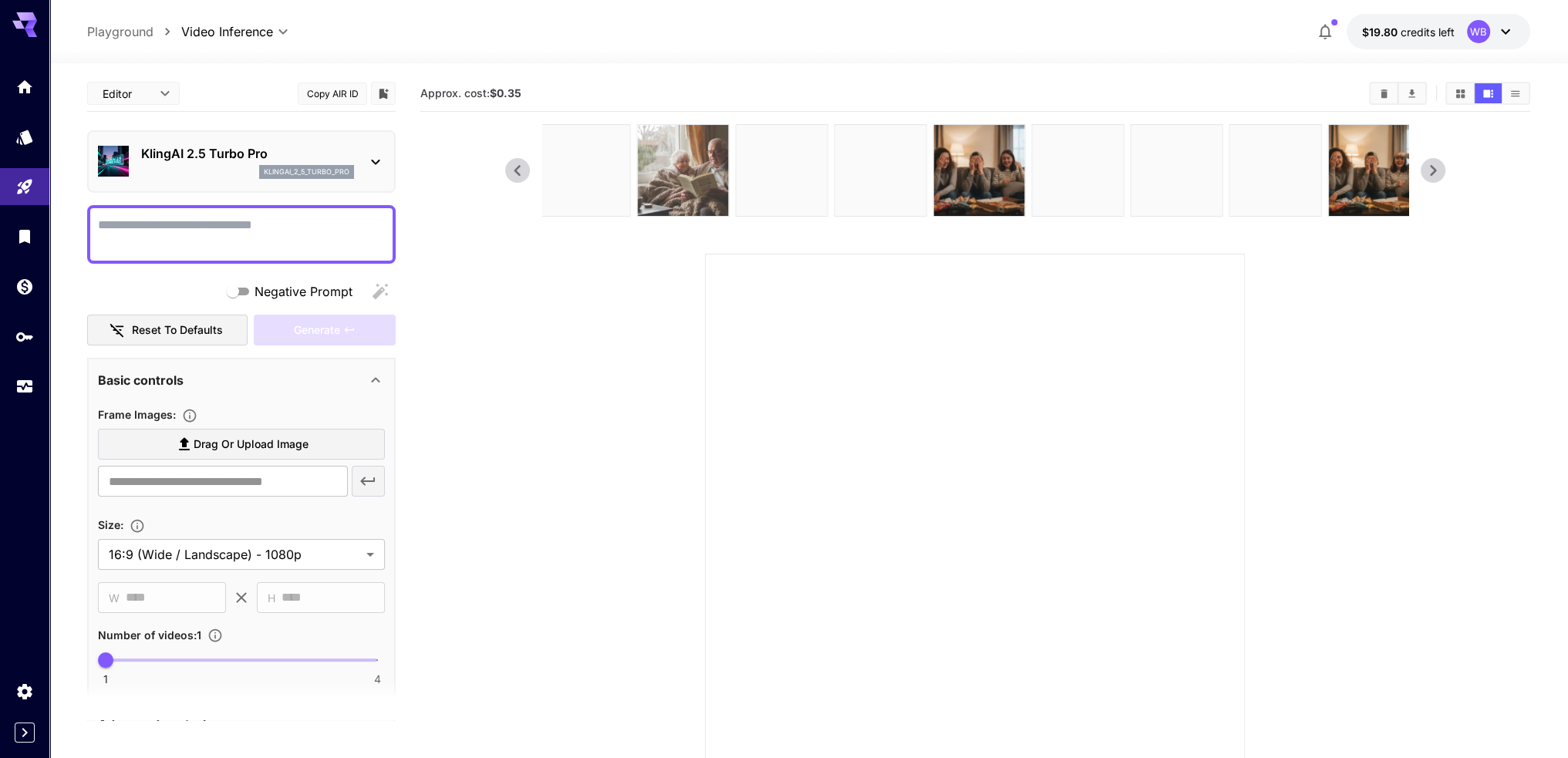
click at [709, 148] on img at bounding box center [682, 170] width 91 height 91
click at [1234, 292] on div at bounding box center [975, 523] width 540 height 540
click at [596, 194] on img at bounding box center [583, 170] width 91 height 91
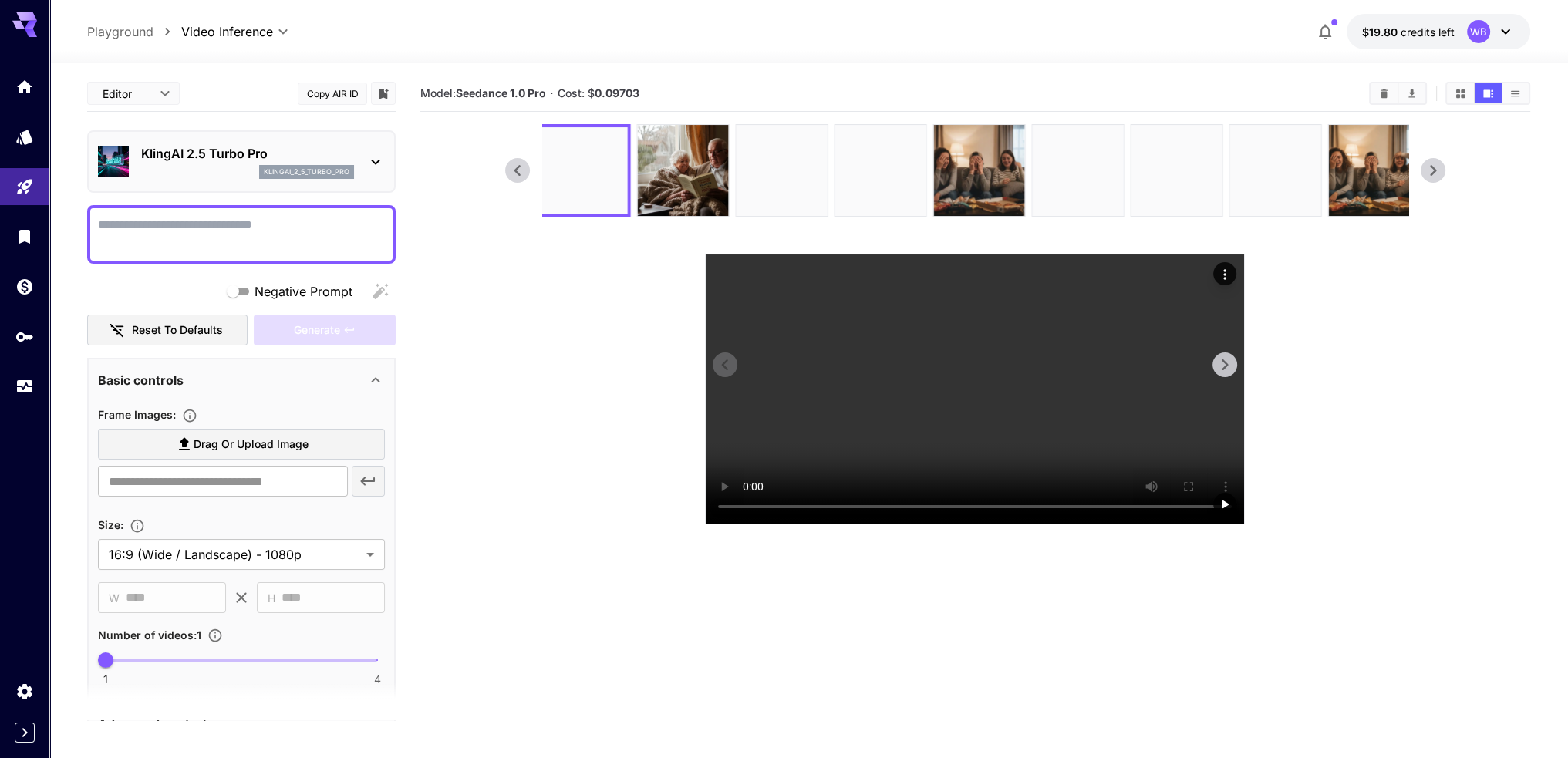
click at [1221, 271] on icon "Actions" at bounding box center [1225, 274] width 16 height 16
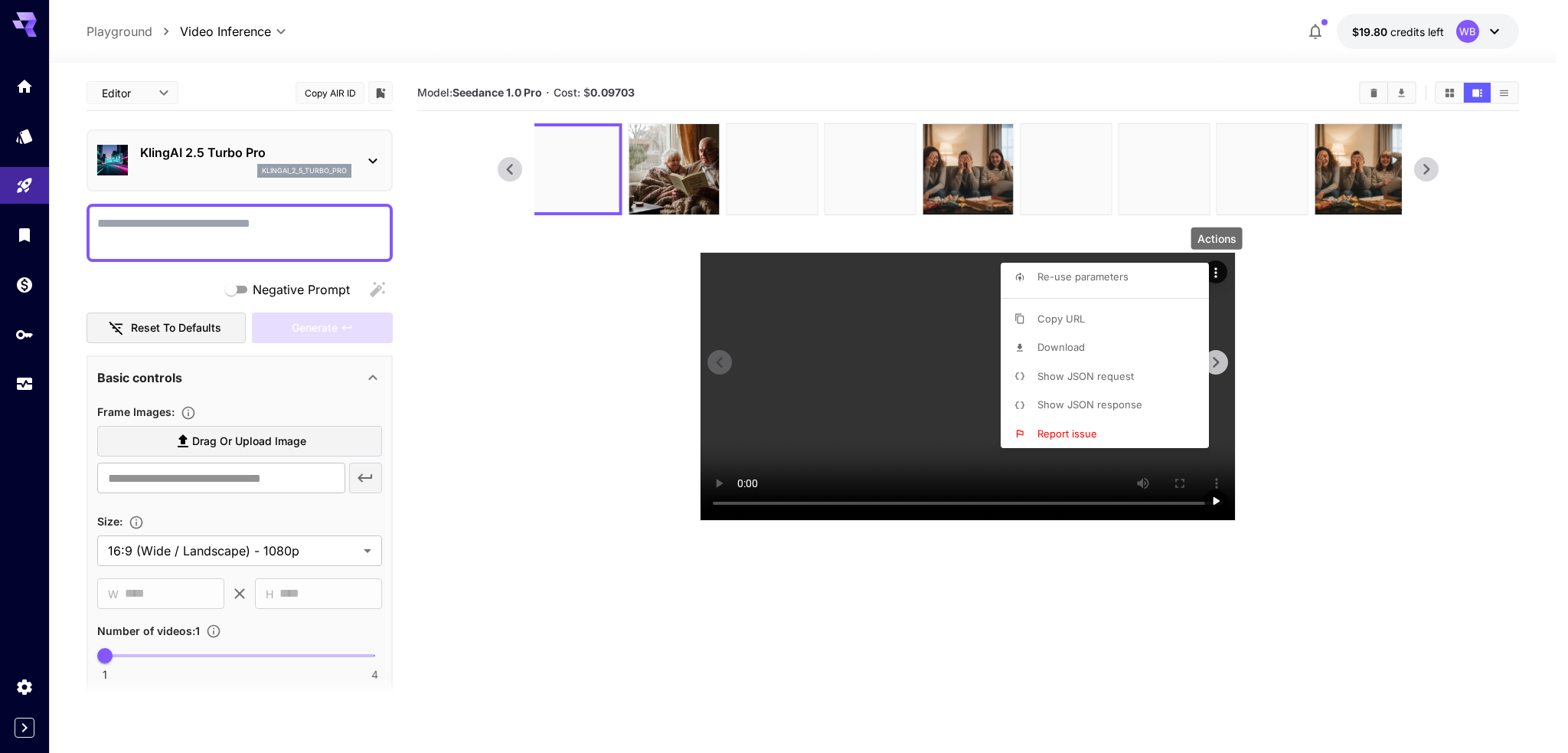
click at [1103, 278] on span "Re-use parameters" at bounding box center [1083, 276] width 91 height 12
type input "**********"
type input "***"
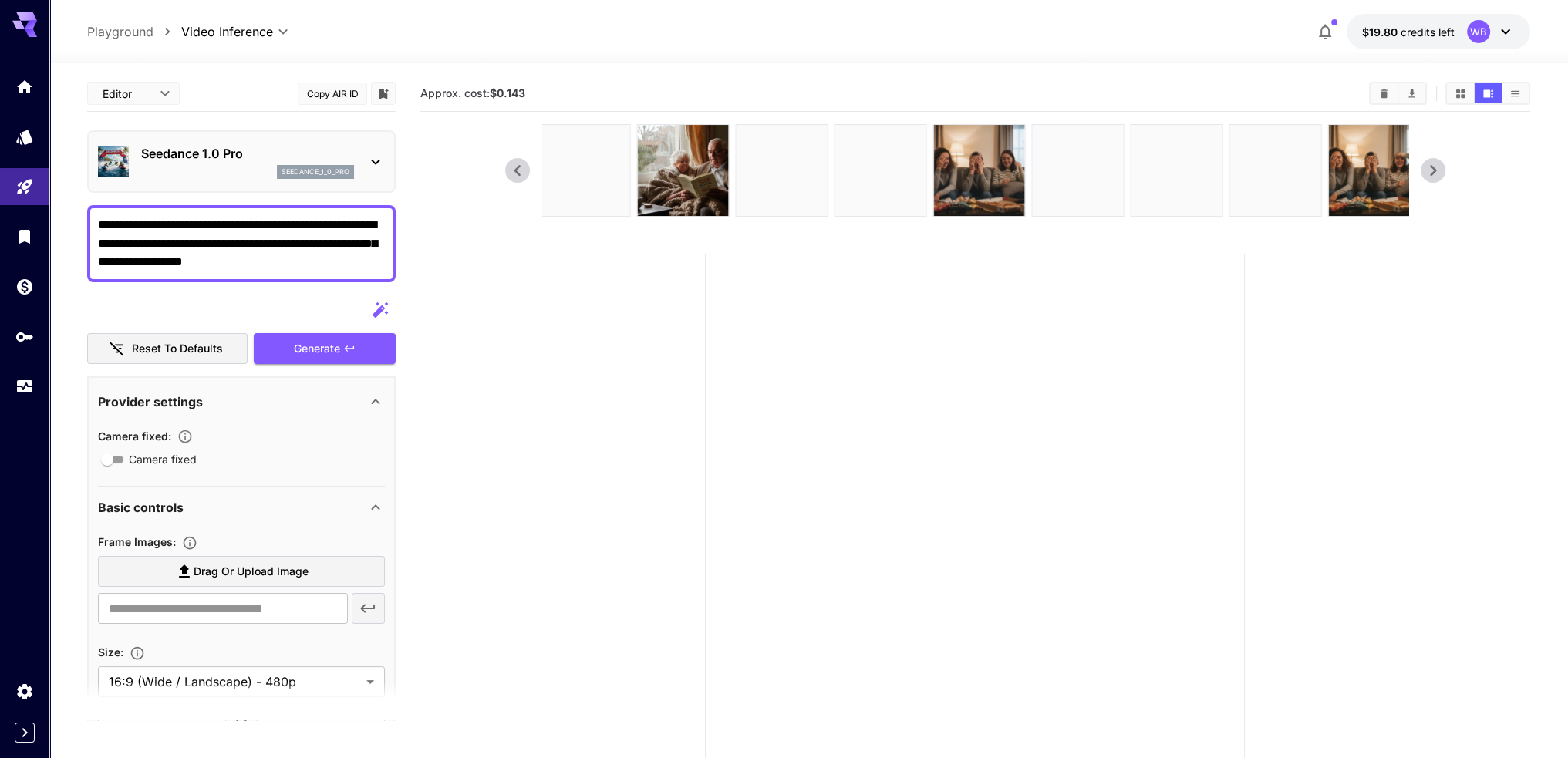
click at [264, 251] on textarea "**********" at bounding box center [241, 243] width 287 height 55
type textarea "**********"
click at [219, 157] on p "Seedance 1.0 Pro" at bounding box center [248, 153] width 213 height 19
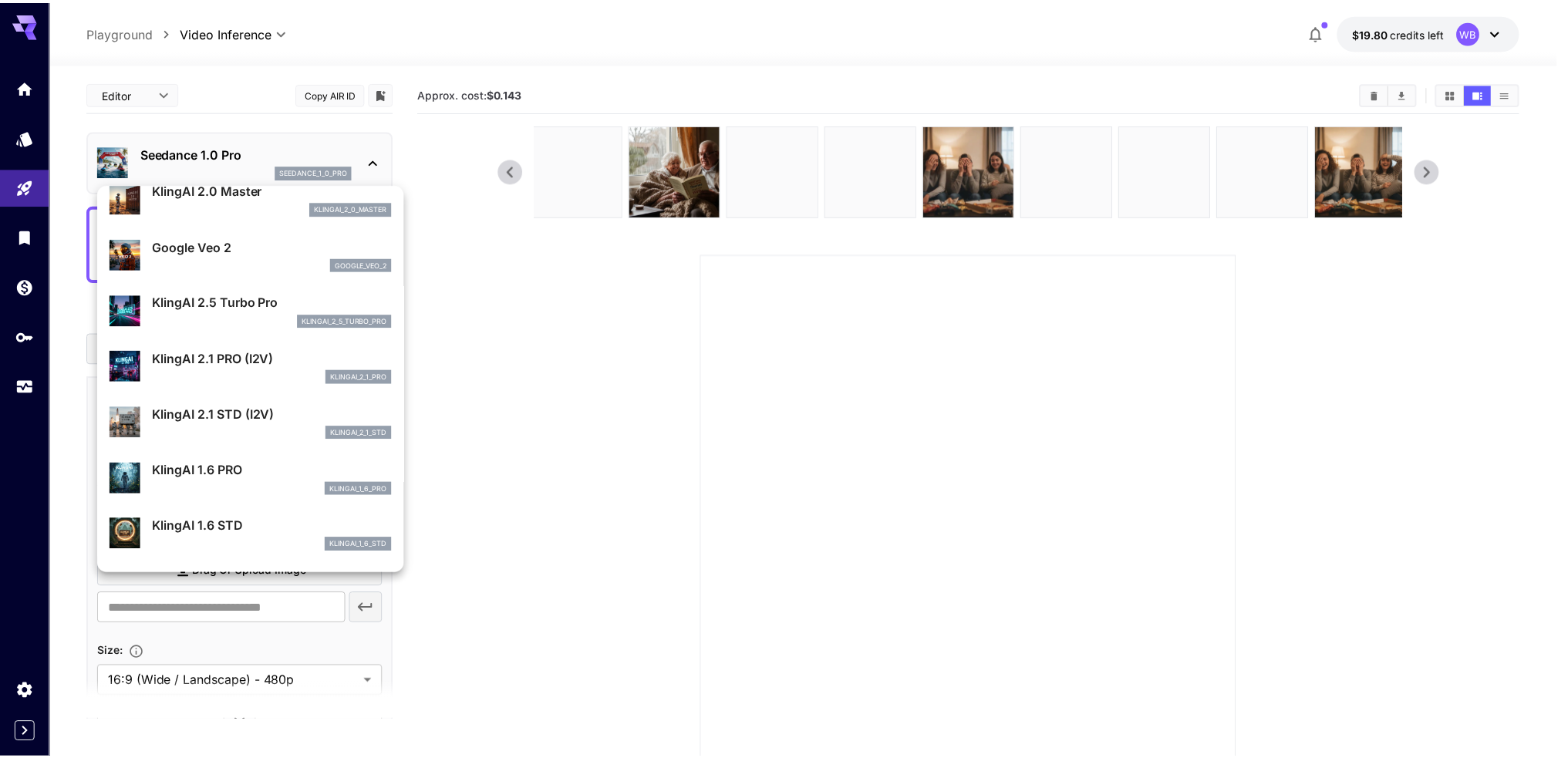
scroll to position [696, 0]
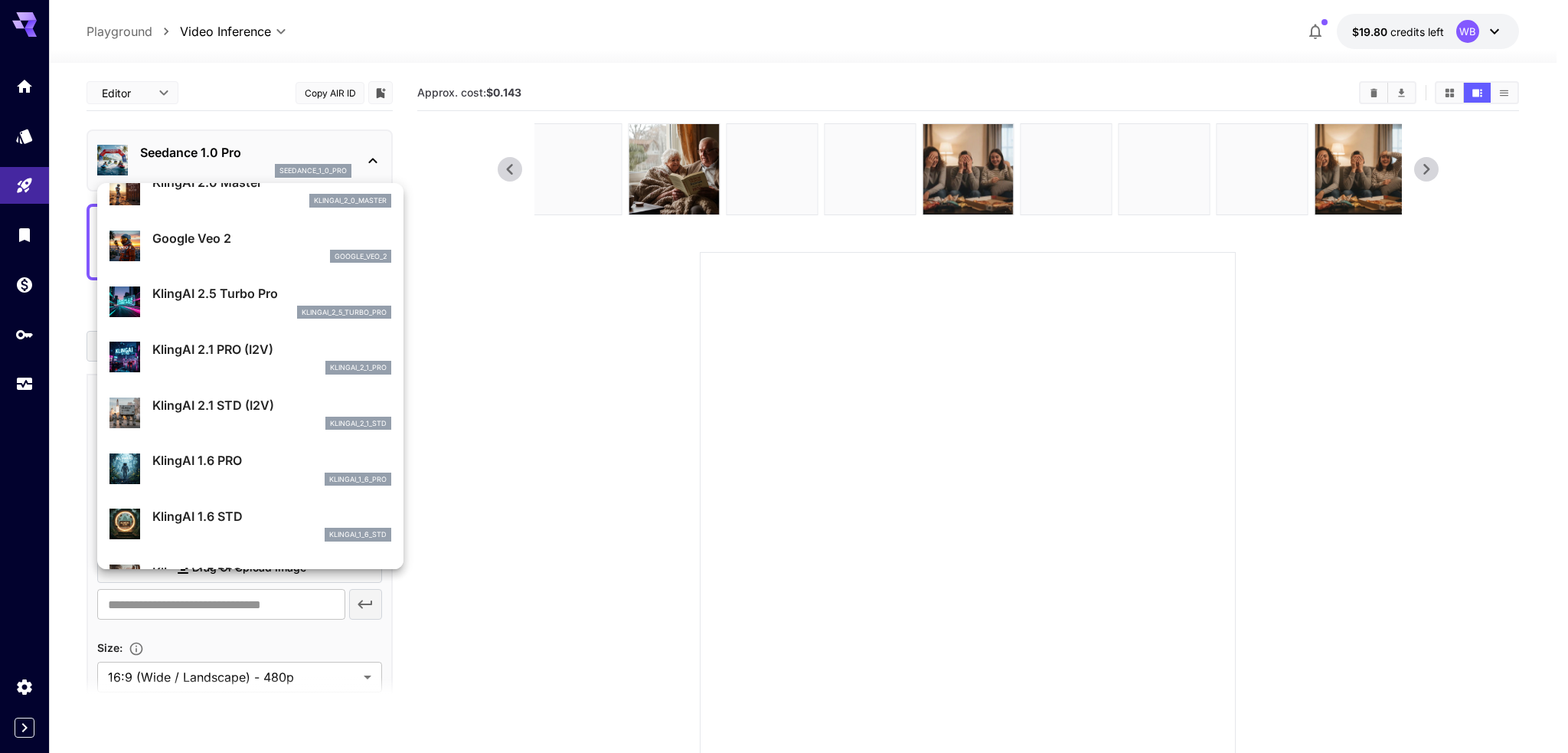
click at [251, 307] on div "klingai_2_5_turbo_pro" at bounding box center [271, 313] width 239 height 14
type input "**********"
type input "****"
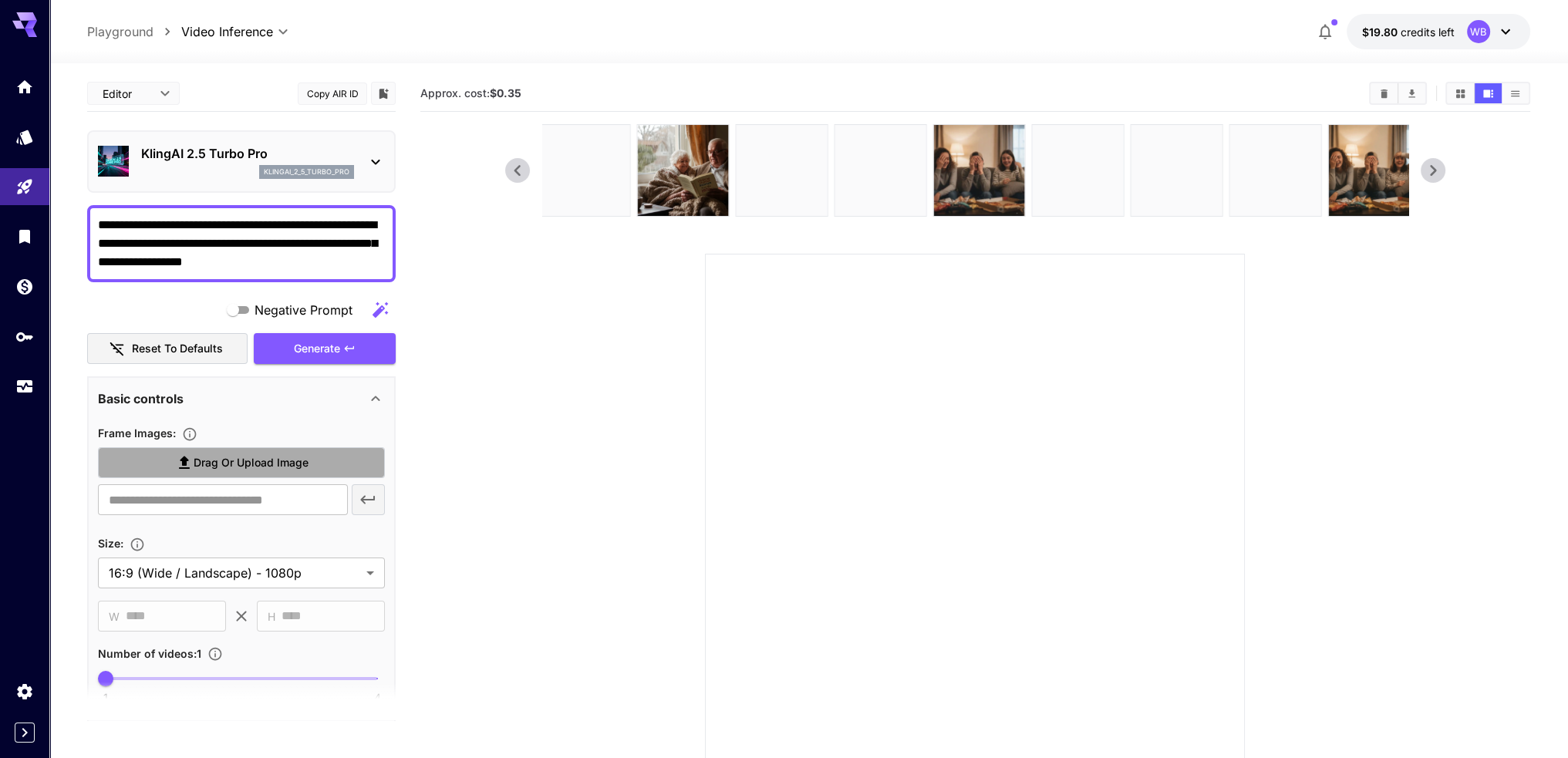
click at [233, 447] on label "Drag or upload image" at bounding box center [241, 463] width 287 height 32
click at [0, 0] on input "Drag or upload image" at bounding box center [0, 0] width 0 height 0
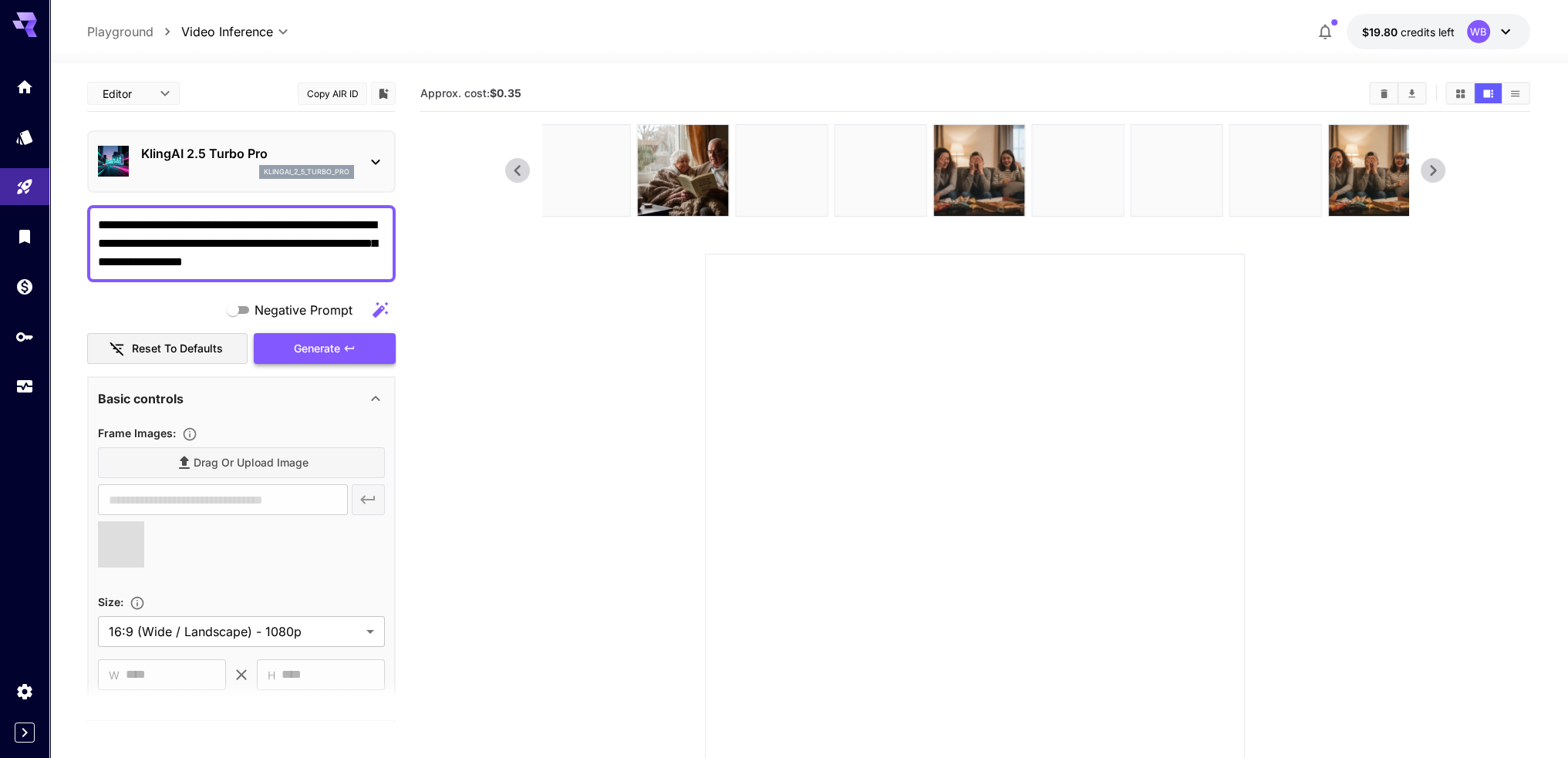
type input "**********"
click at [295, 350] on div "Generate" at bounding box center [324, 348] width 142 height 32
